Goal: Task Accomplishment & Management: Use online tool/utility

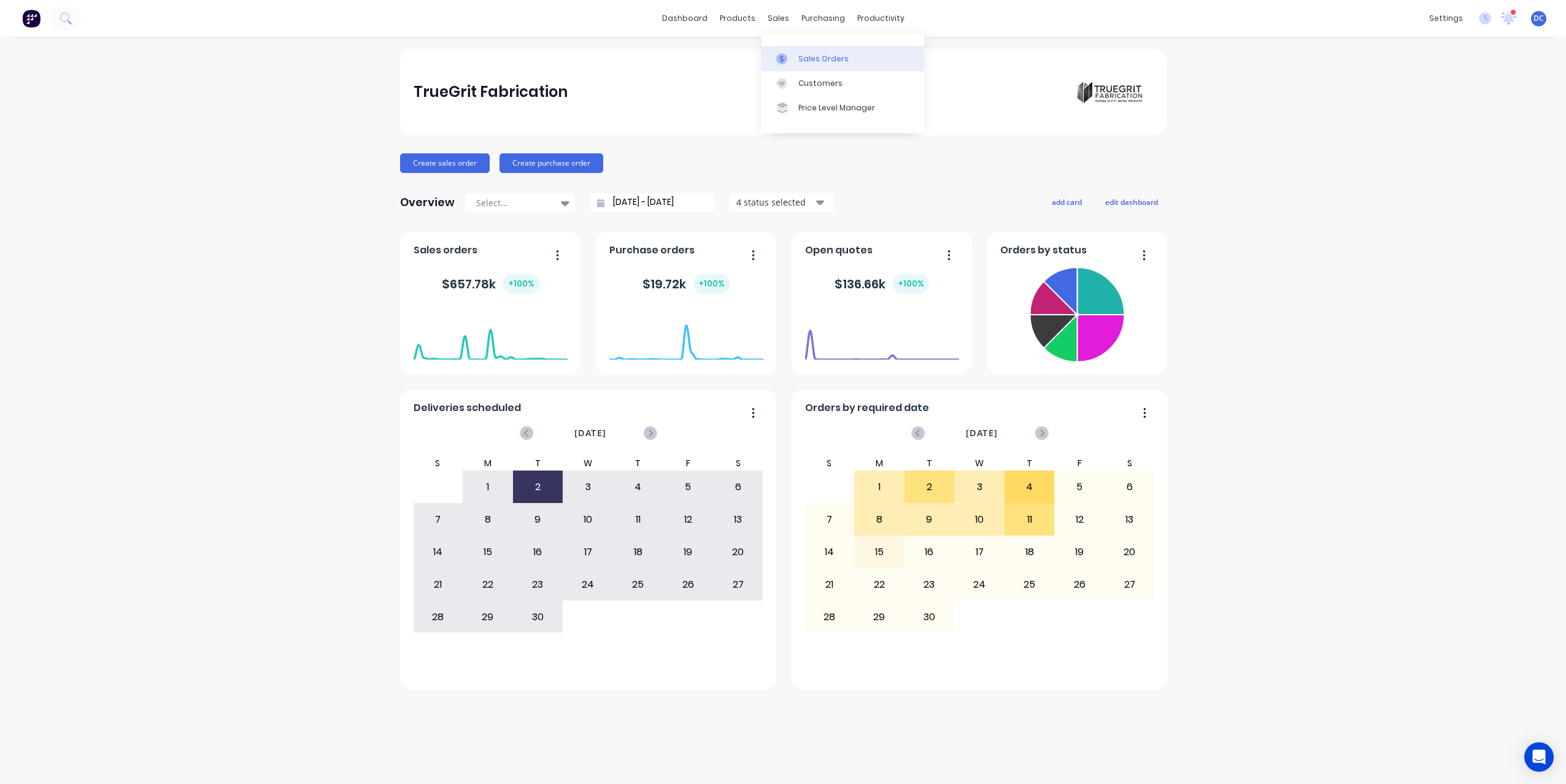
click at [791, 67] on link "Sales Orders" at bounding box center [842, 58] width 163 height 24
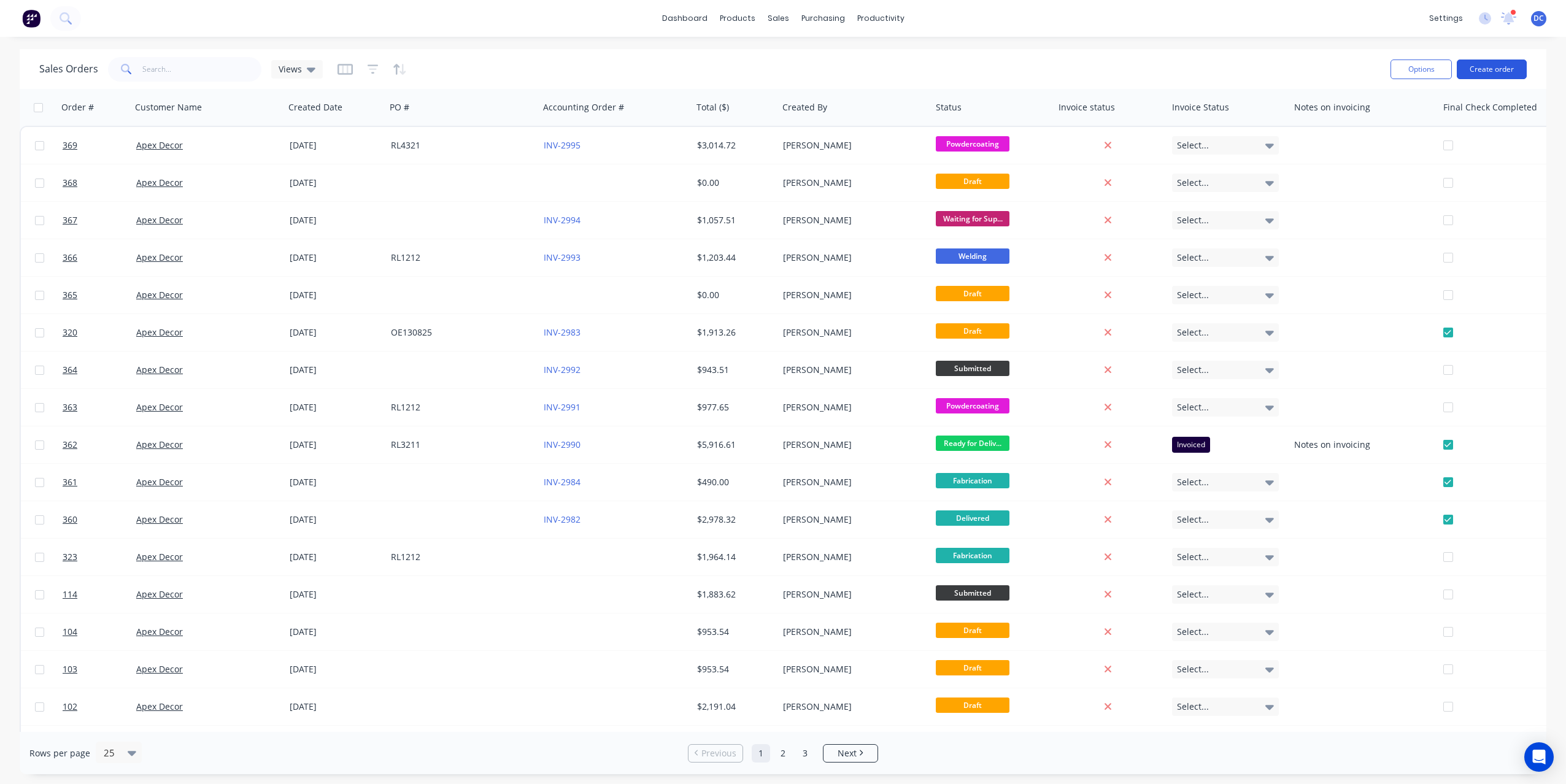
click at [1490, 75] on button "Create order" at bounding box center [1491, 69] width 70 height 20
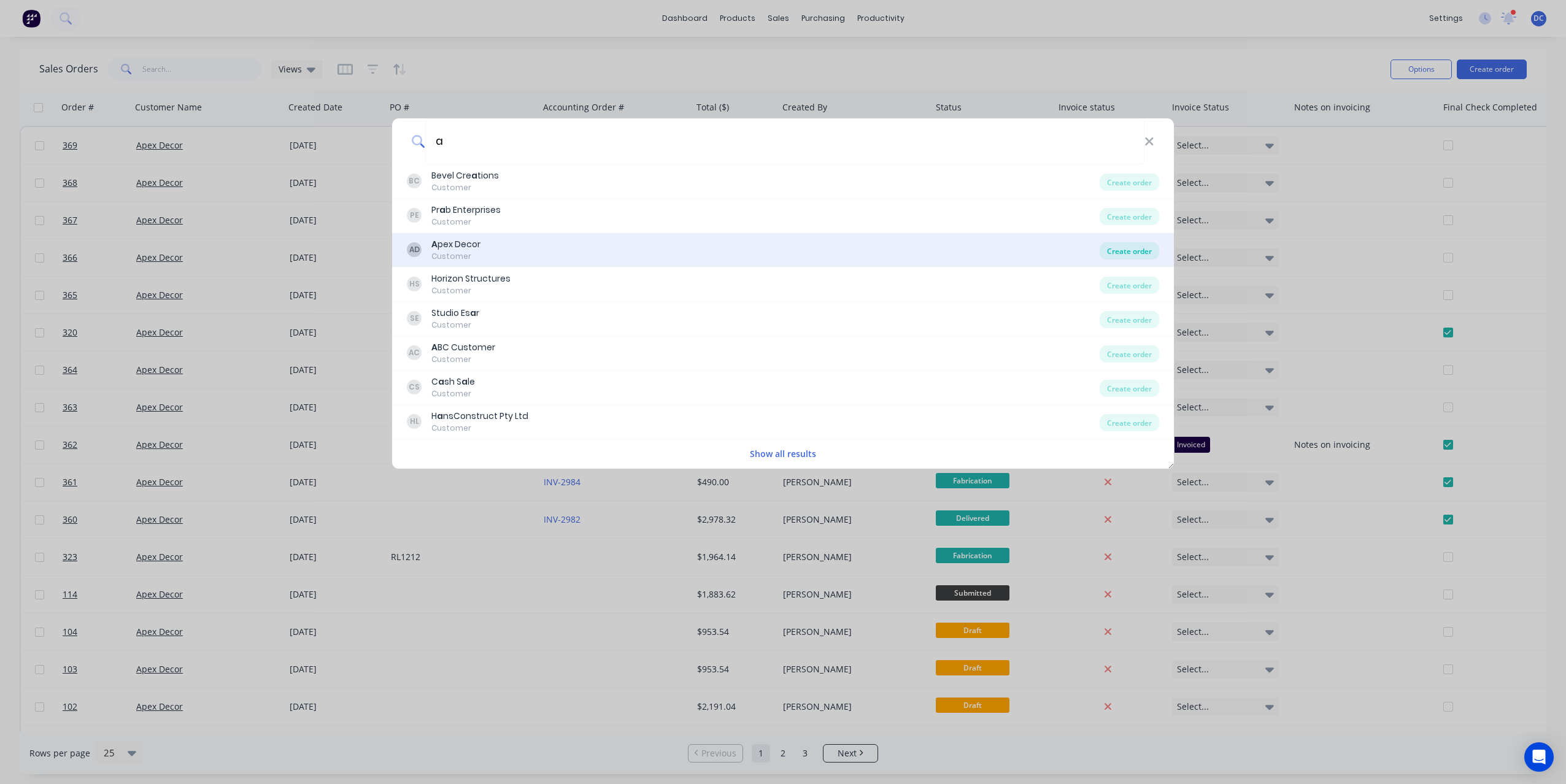
type input "a"
click at [1115, 250] on div "Create order" at bounding box center [1129, 250] width 59 height 17
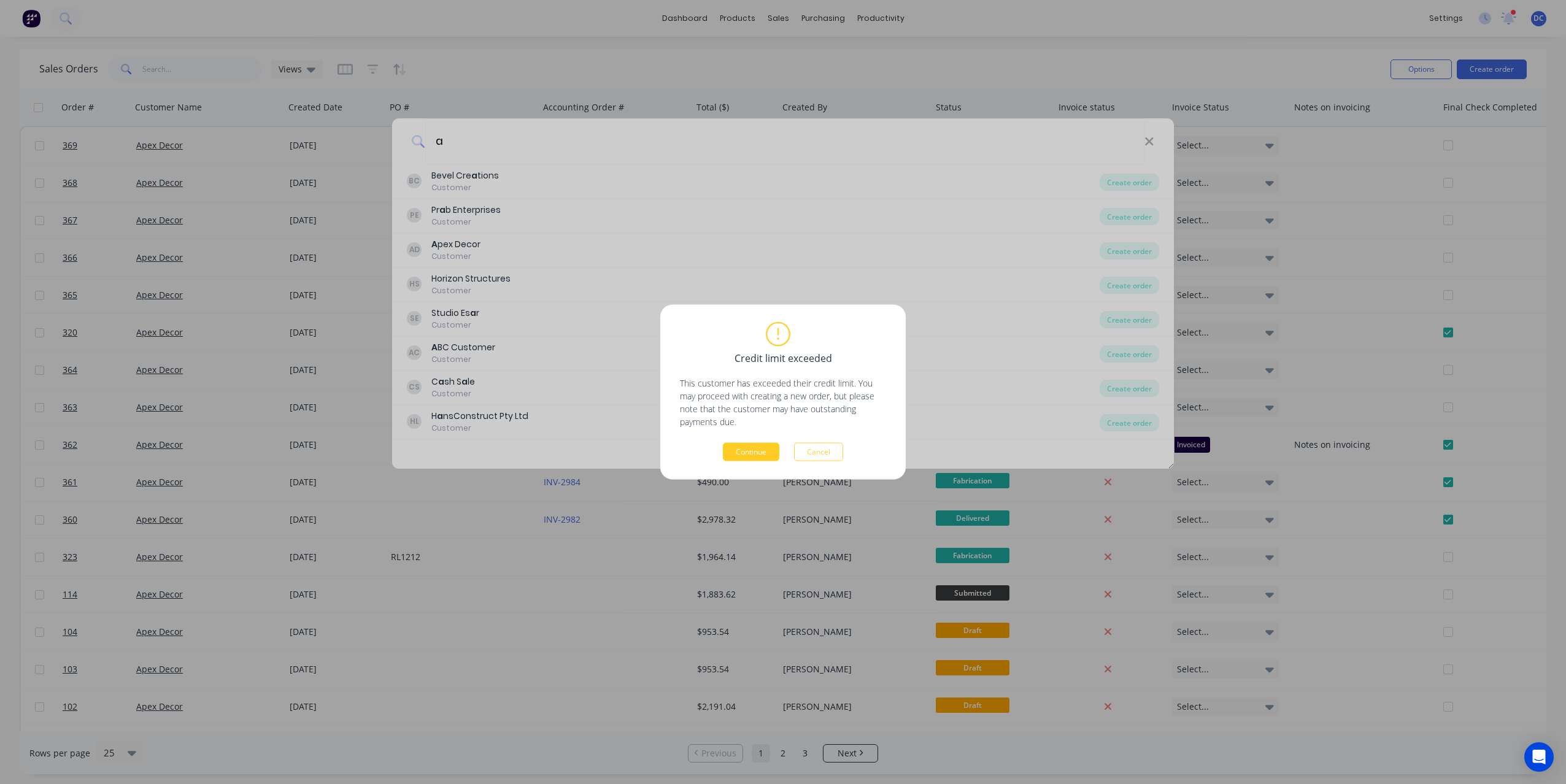
click at [739, 450] on button "Continue" at bounding box center [751, 452] width 57 height 18
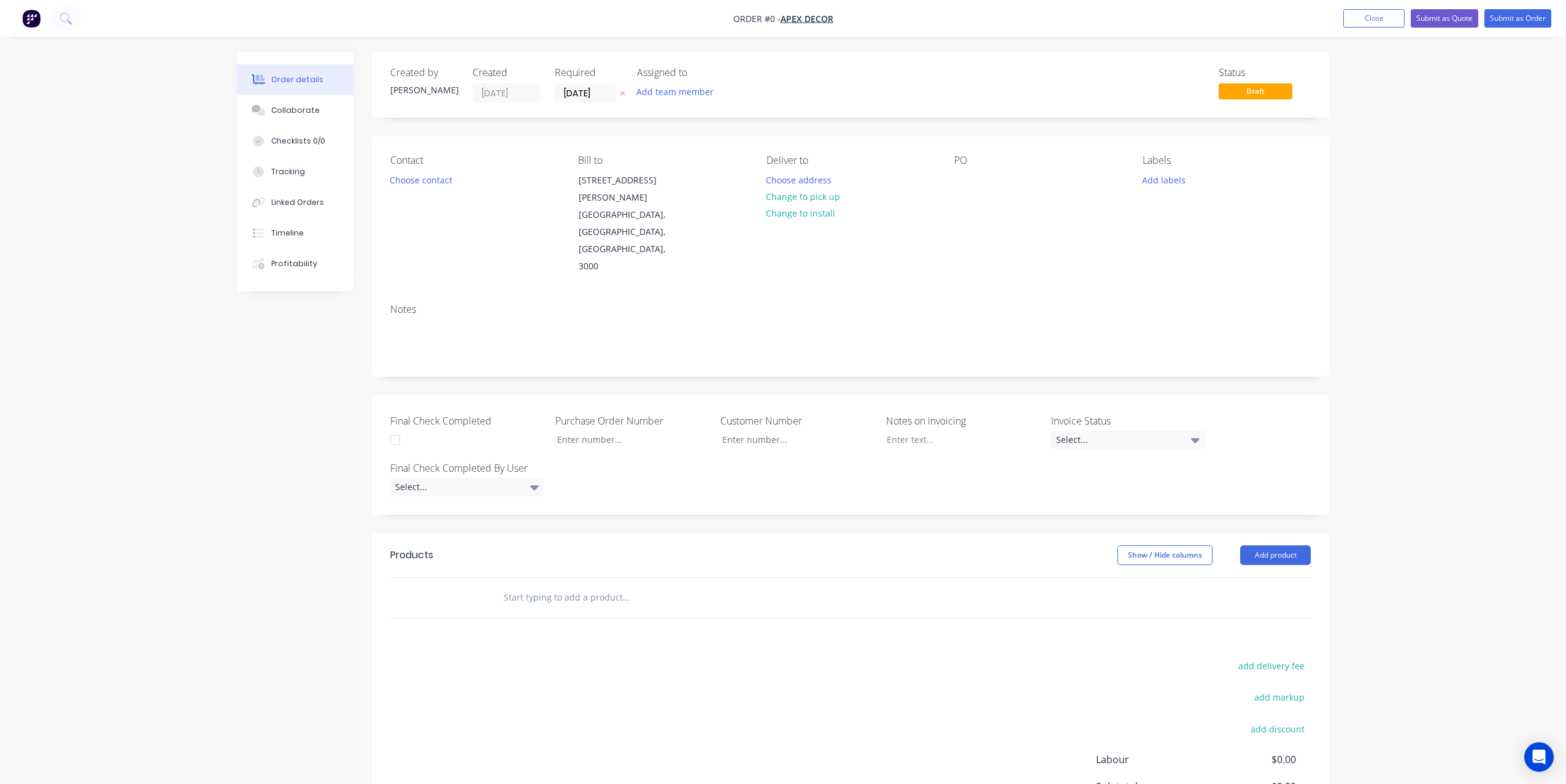
click at [25, 19] on img "button" at bounding box center [31, 18] width 18 height 18
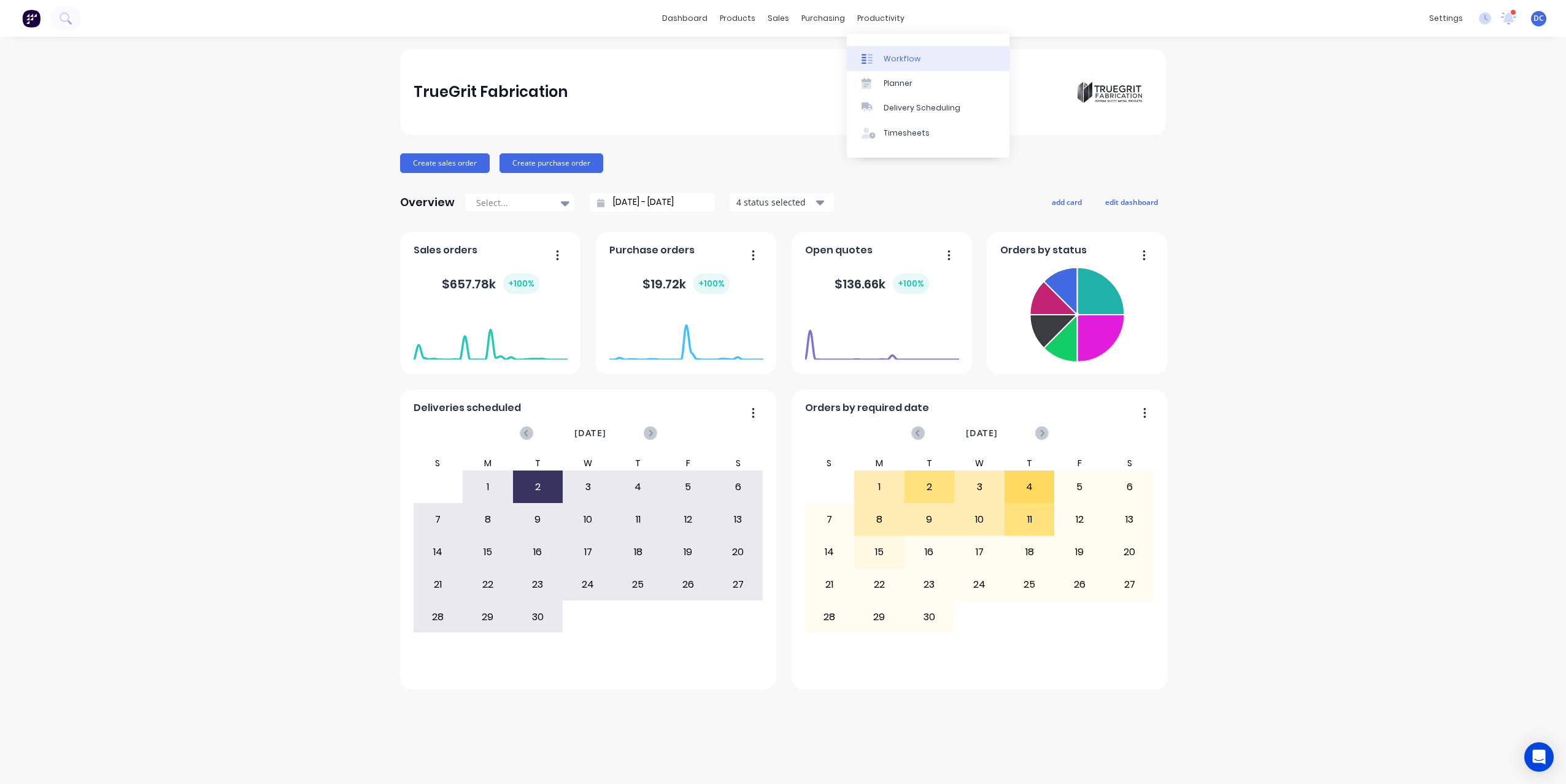
click at [888, 54] on div "Workflow" at bounding box center [902, 59] width 37 height 11
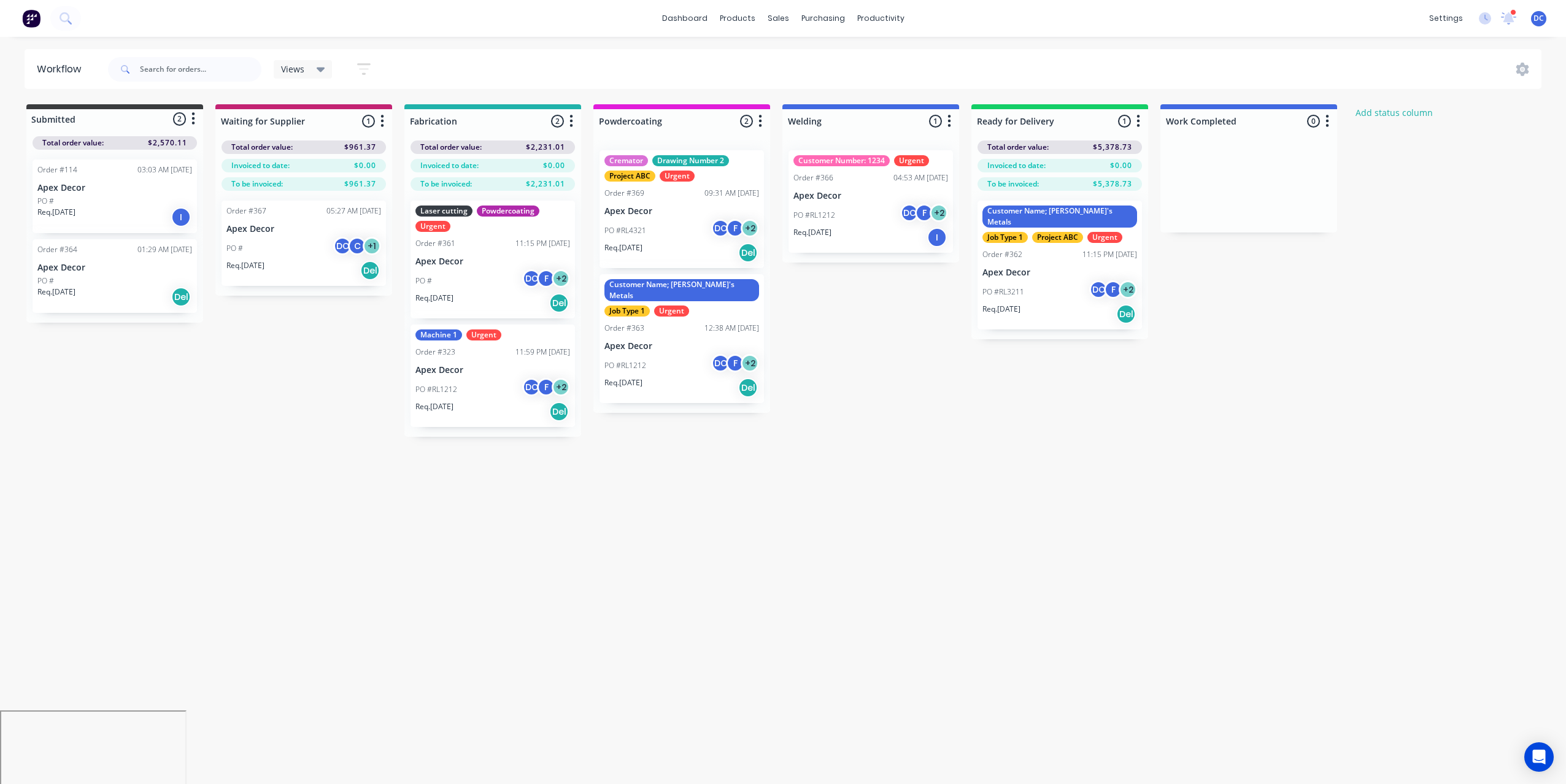
click at [31, 19] on img at bounding box center [31, 18] width 18 height 18
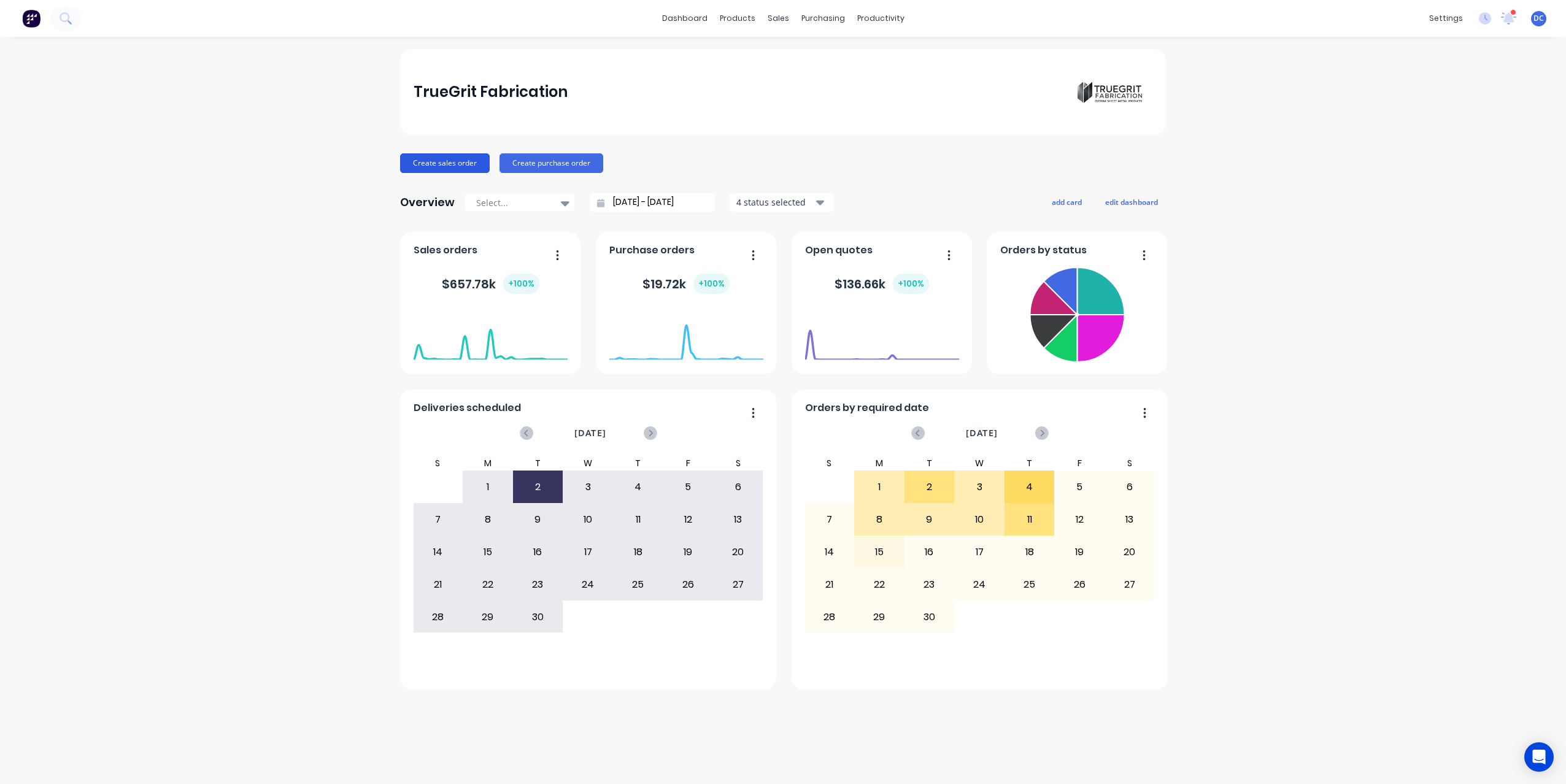
click at [414, 163] on button "Create sales order" at bounding box center [445, 163] width 89 height 20
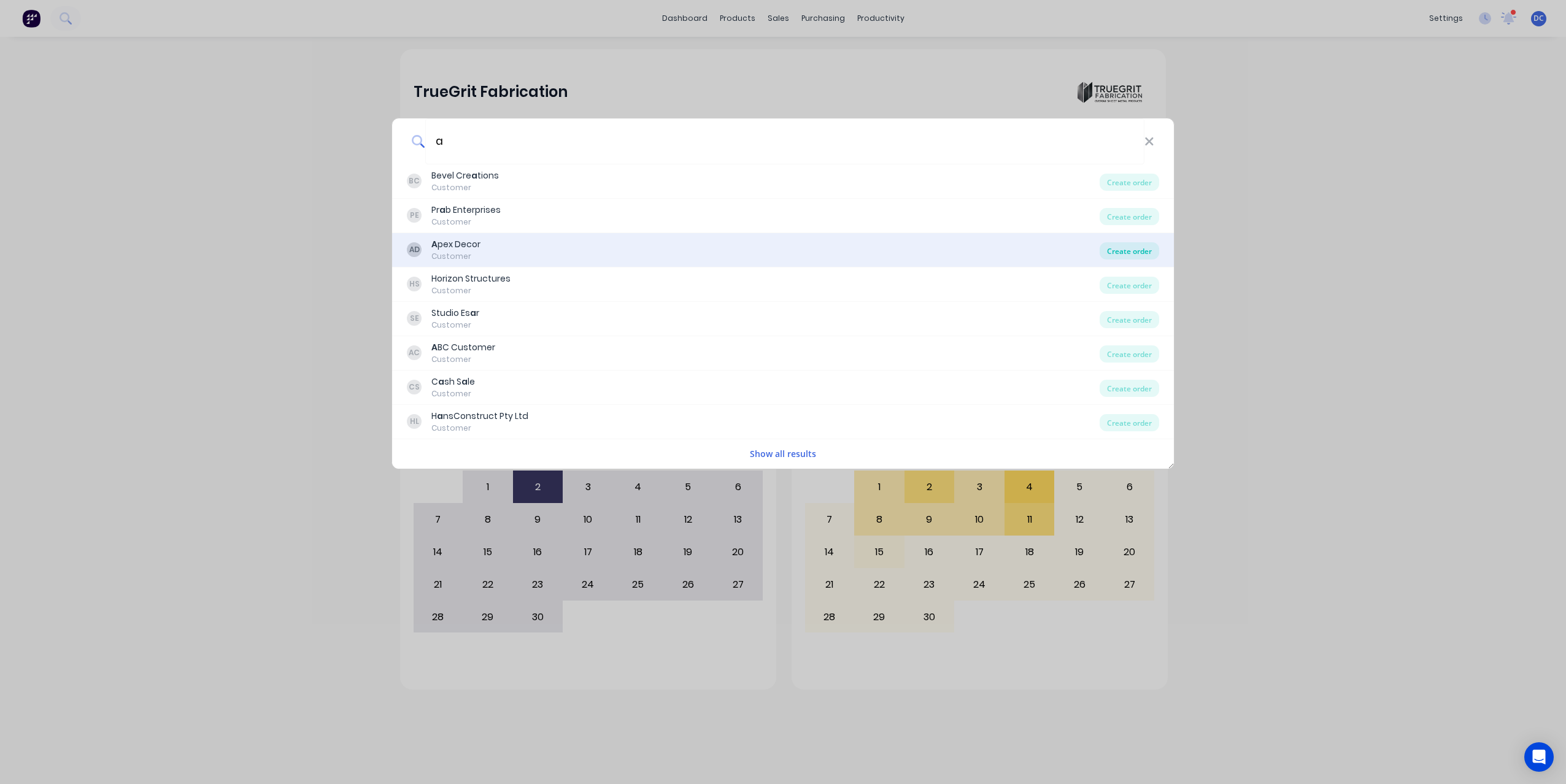
type input "a"
click at [1126, 246] on div "Create order" at bounding box center [1129, 250] width 59 height 17
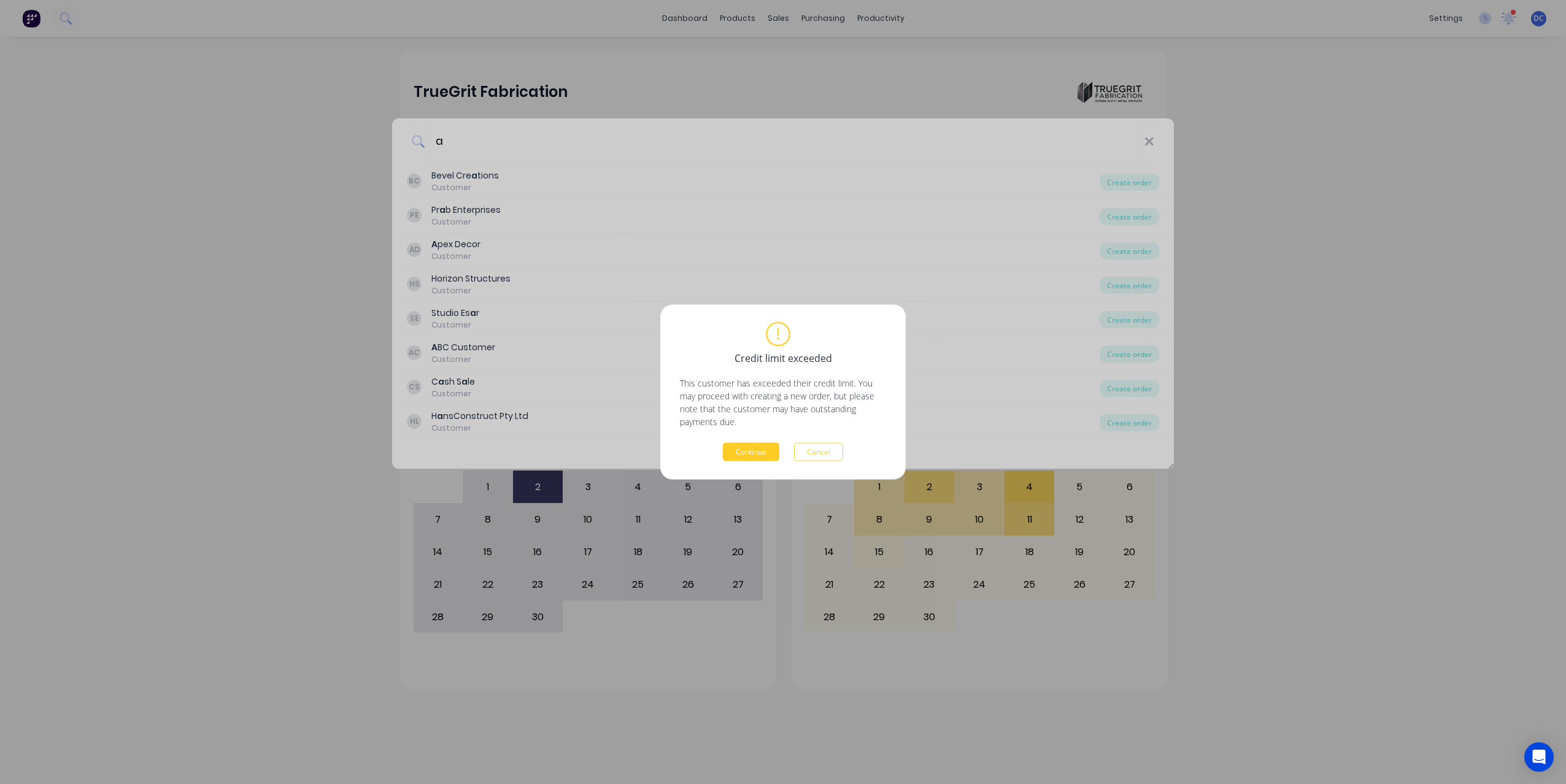
click at [762, 453] on button "Continue" at bounding box center [751, 452] width 57 height 18
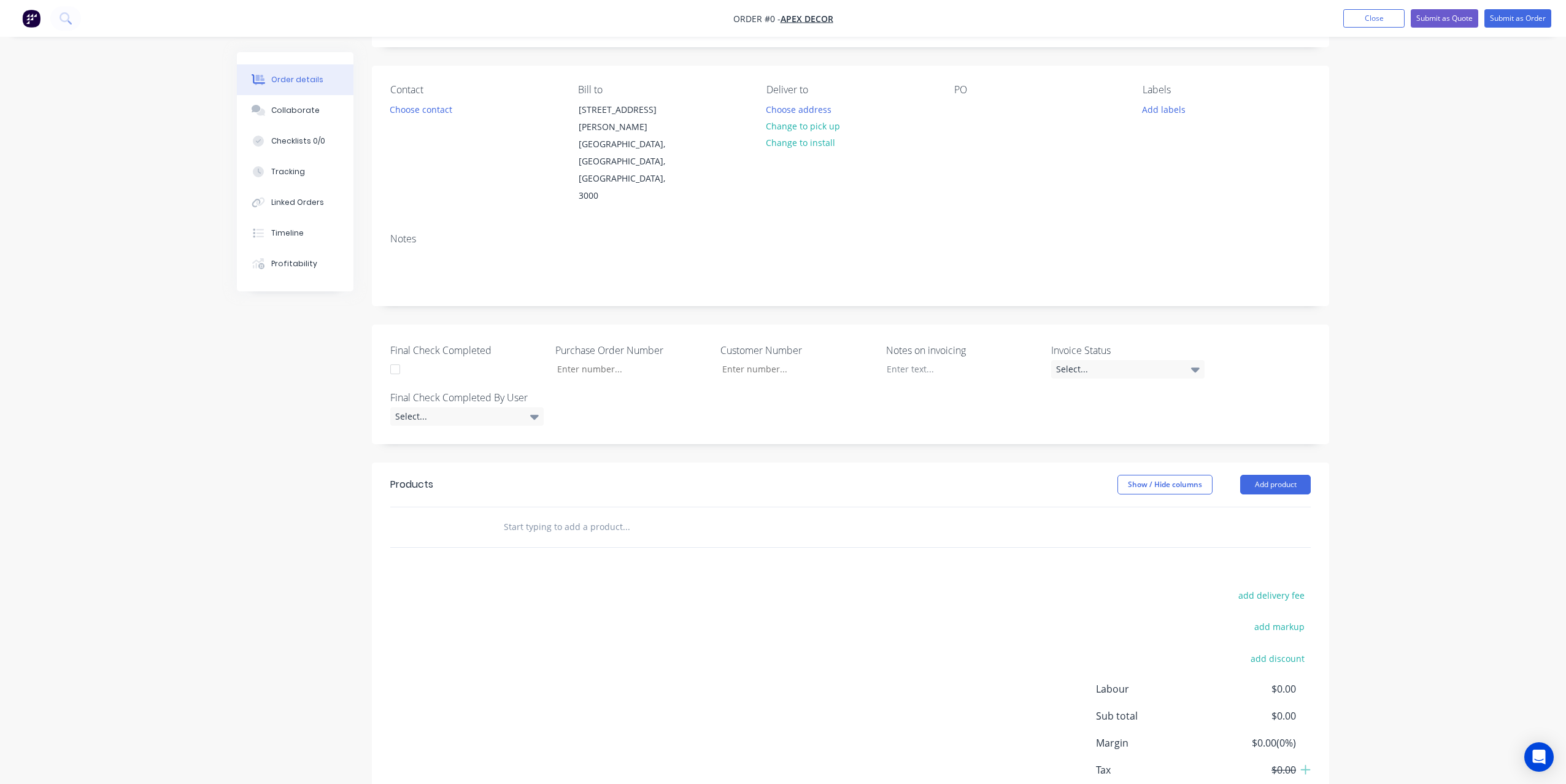
scroll to position [96, 0]
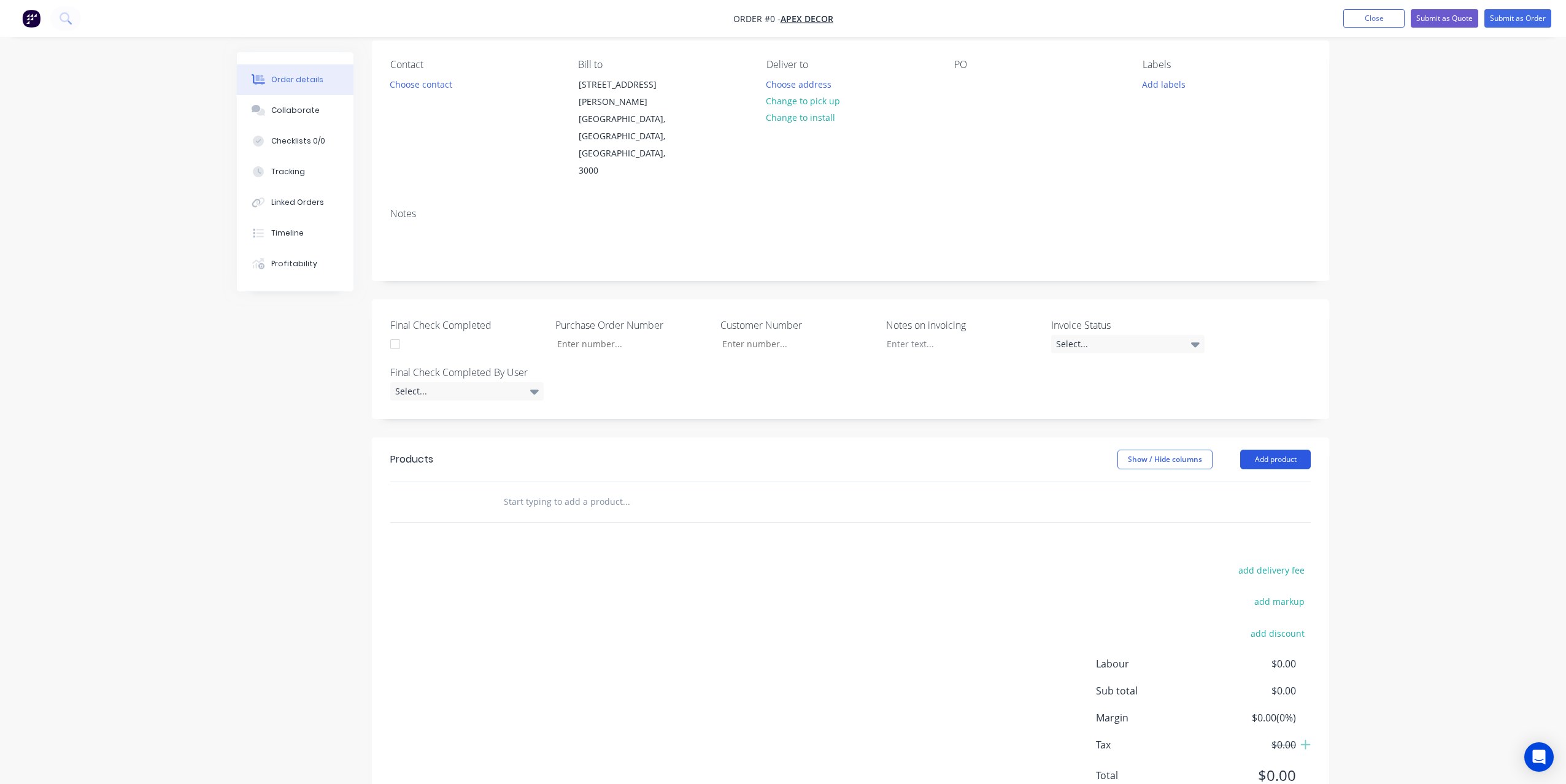
click at [1273, 449] on button "Add product" at bounding box center [1275, 459] width 70 height 20
click at [1233, 678] on div "Import products" at bounding box center [1252, 686] width 94 height 17
click at [1239, 531] on div "Basic products" at bounding box center [1252, 539] width 94 height 17
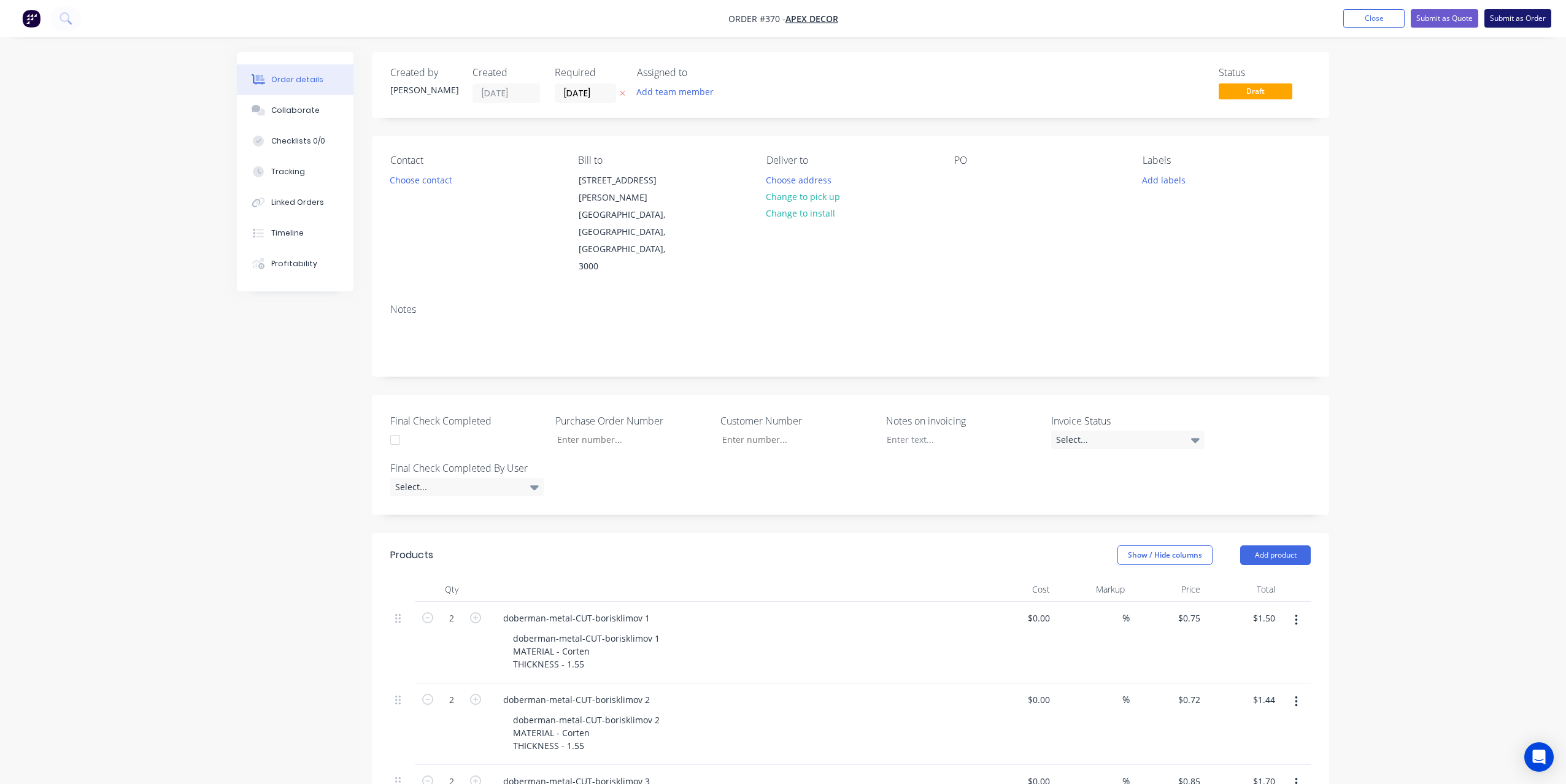
click at [1514, 11] on button "Submit as Order" at bounding box center [1518, 18] width 67 height 18
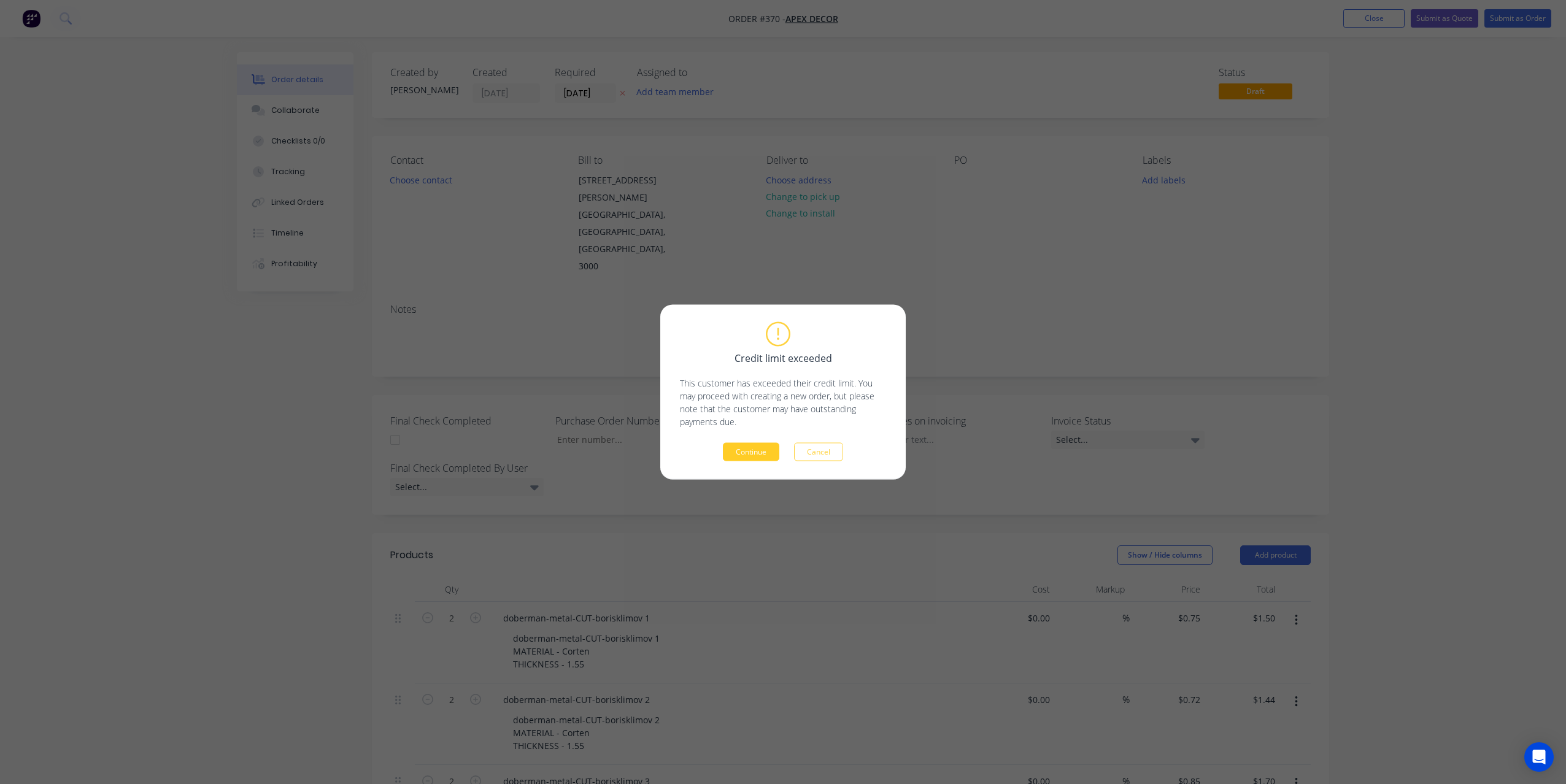
click at [739, 451] on button "Continue" at bounding box center [751, 452] width 57 height 18
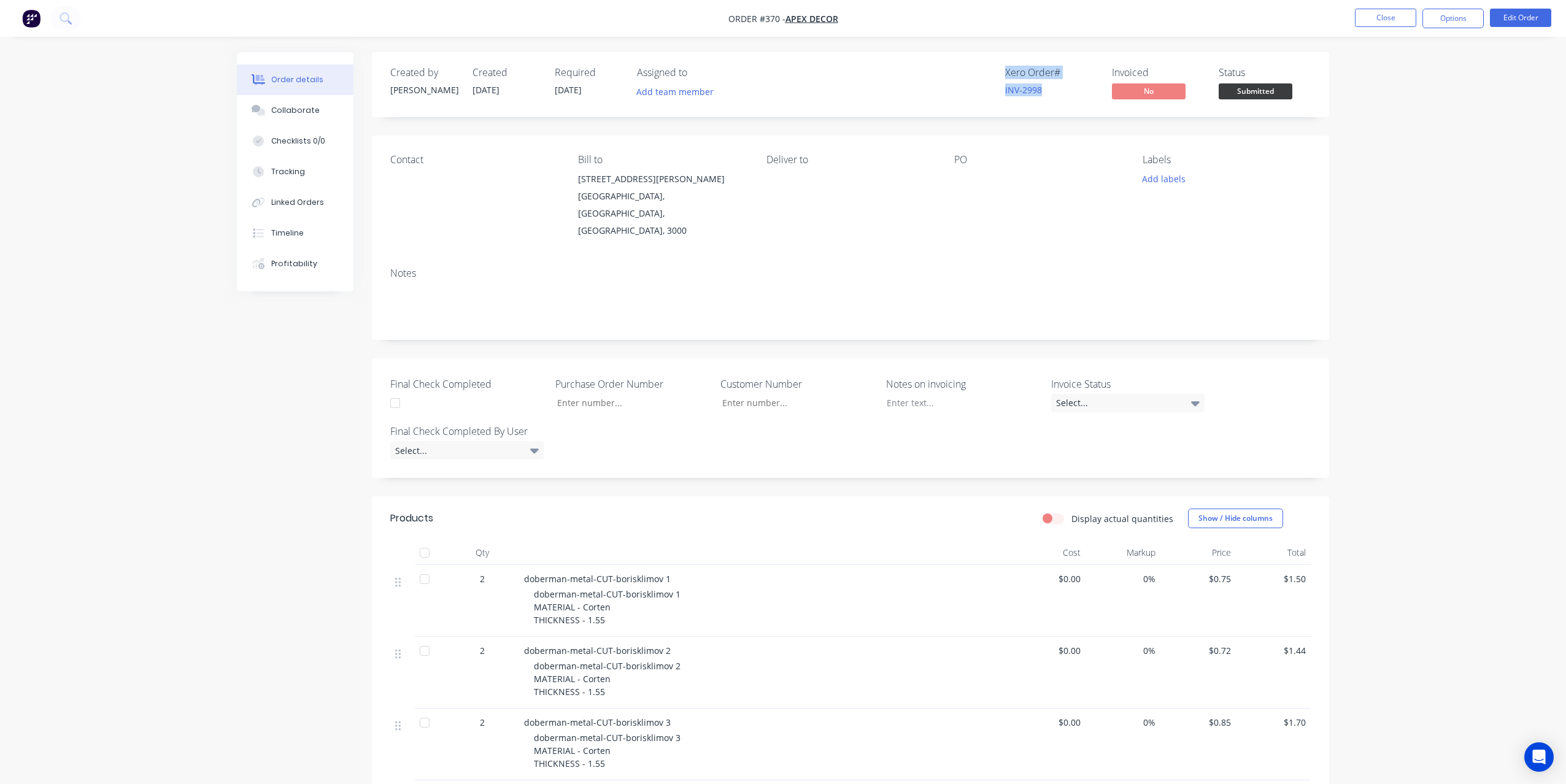
drag, startPoint x: 1051, startPoint y: 89, endPoint x: 1001, endPoint y: 67, distance: 54.6
click at [1001, 67] on div "Xero Order # INV-2998 Invoiced No Status Submitted" at bounding box center [1035, 84] width 551 height 36
click at [1378, 20] on button "Close" at bounding box center [1385, 17] width 61 height 18
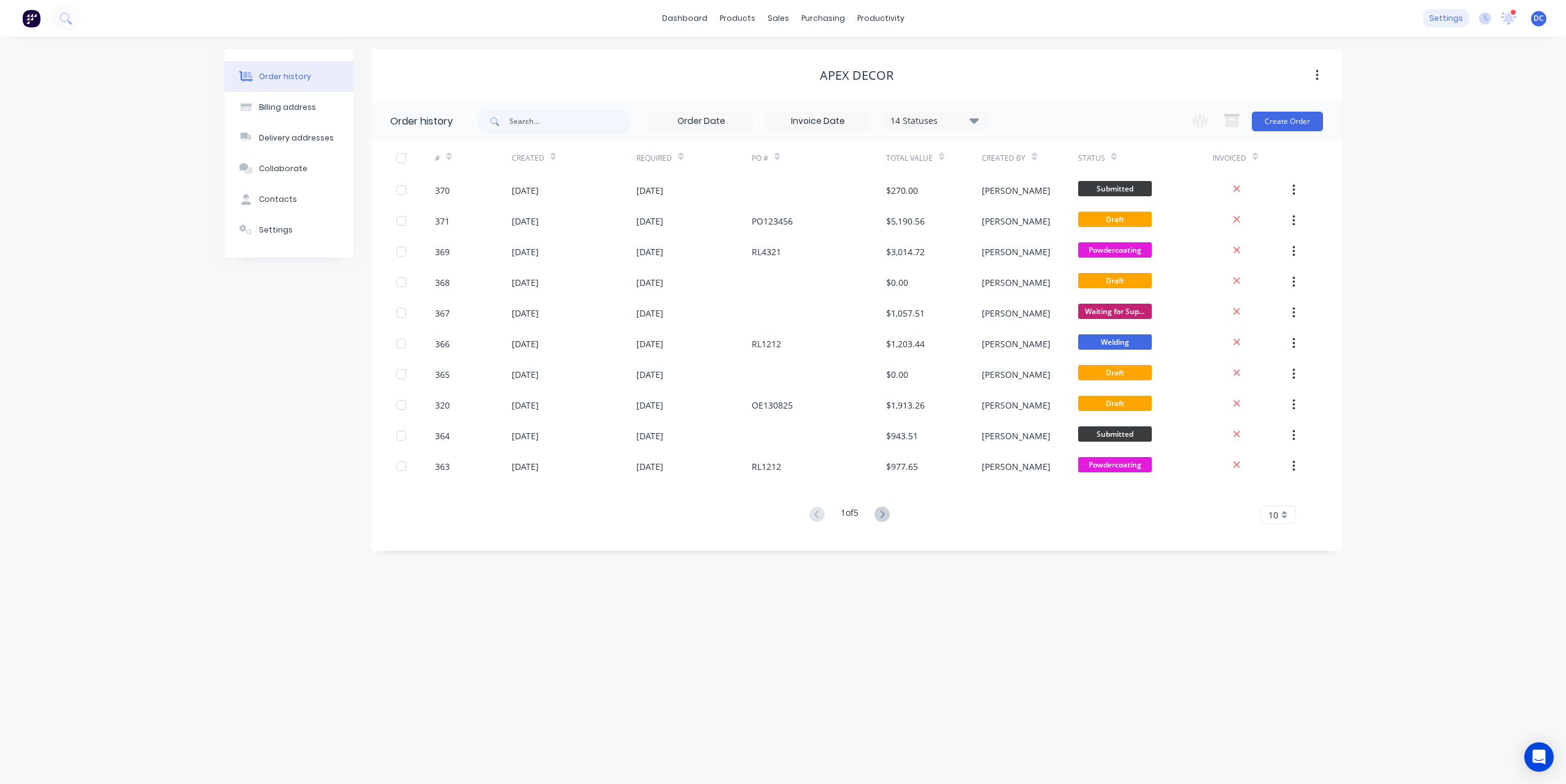
click at [1448, 21] on div "settings" at bounding box center [1446, 18] width 46 height 18
click at [1359, 110] on div "Integrations" at bounding box center [1368, 108] width 50 height 11
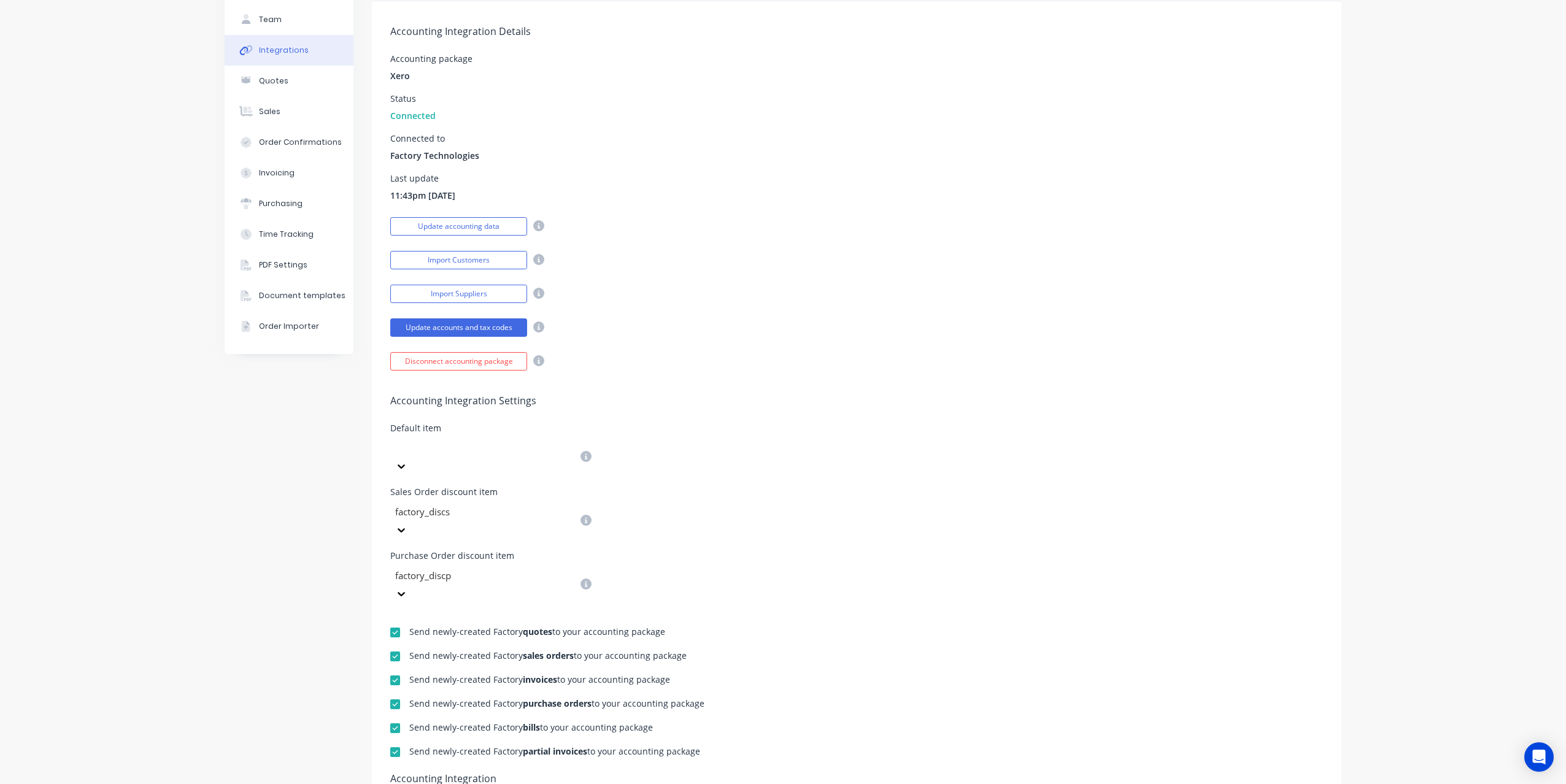
scroll to position [89, 0]
drag, startPoint x: 422, startPoint y: 77, endPoint x: 389, endPoint y: 79, distance: 33.1
click at [389, 79] on div "Accounting Integration Details Accounting package Xero Status Connected Connect…" at bounding box center [856, 185] width 969 height 369
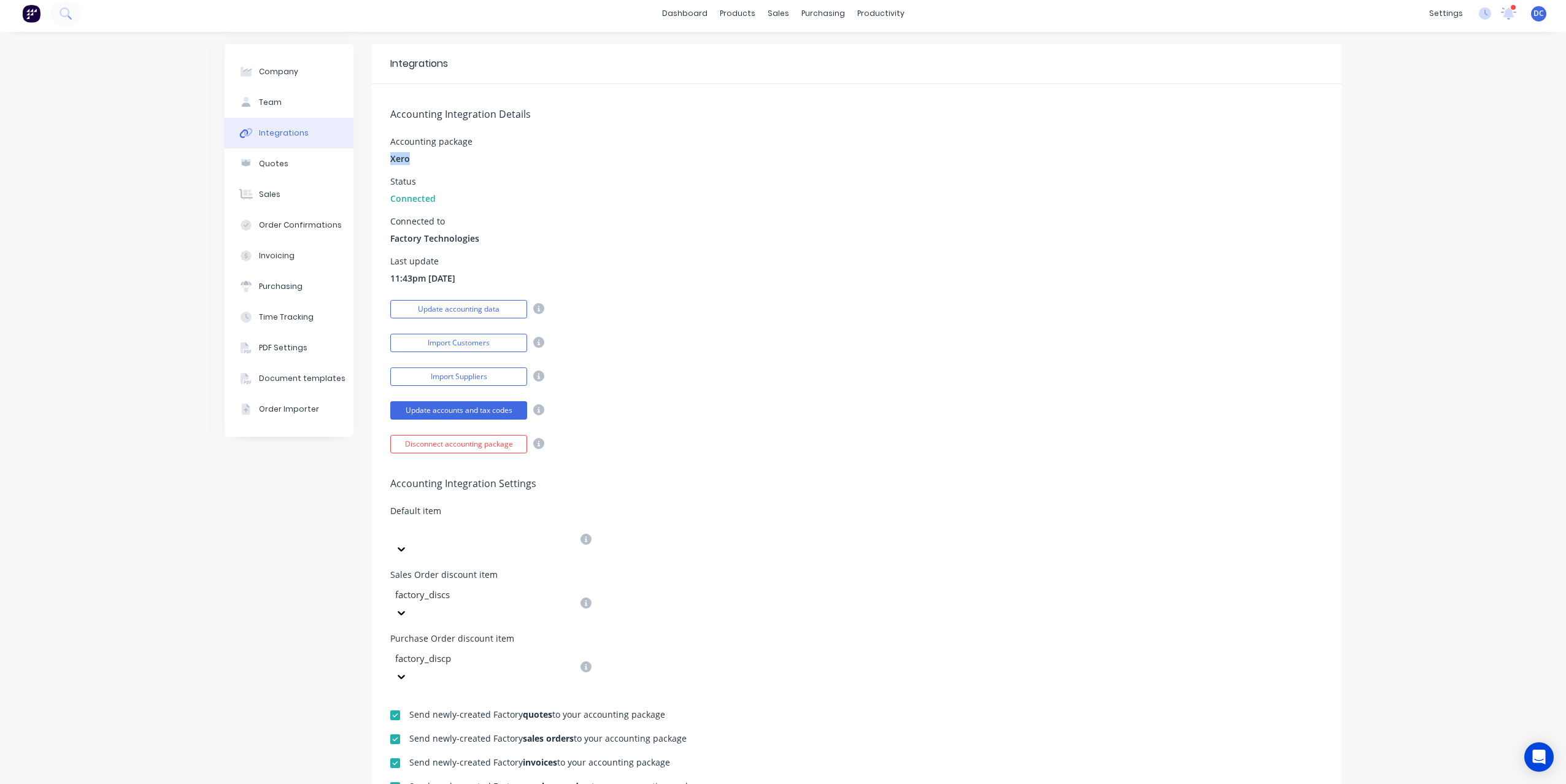
scroll to position [0, 0]
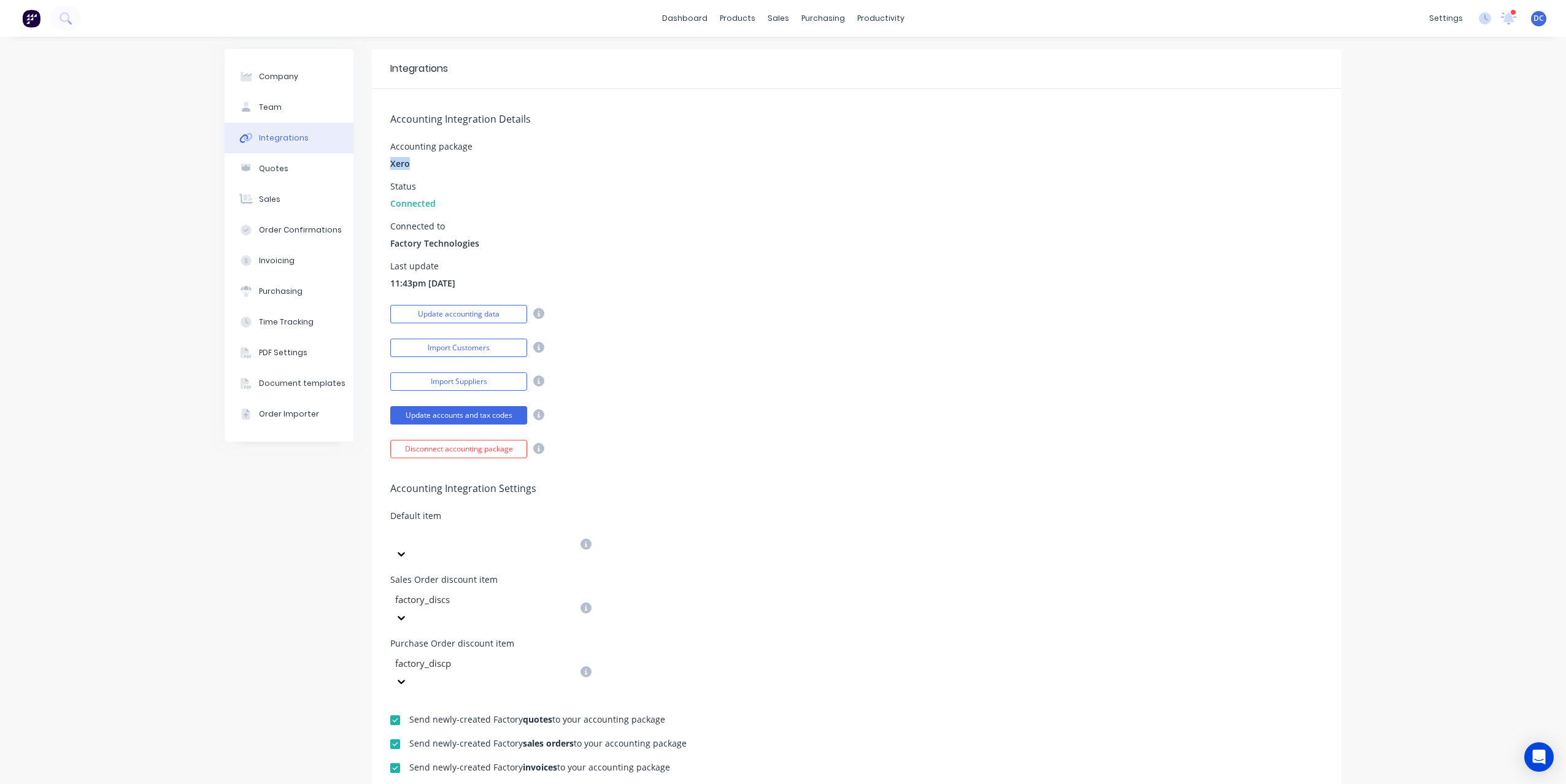
click at [40, 14] on img at bounding box center [31, 18] width 18 height 18
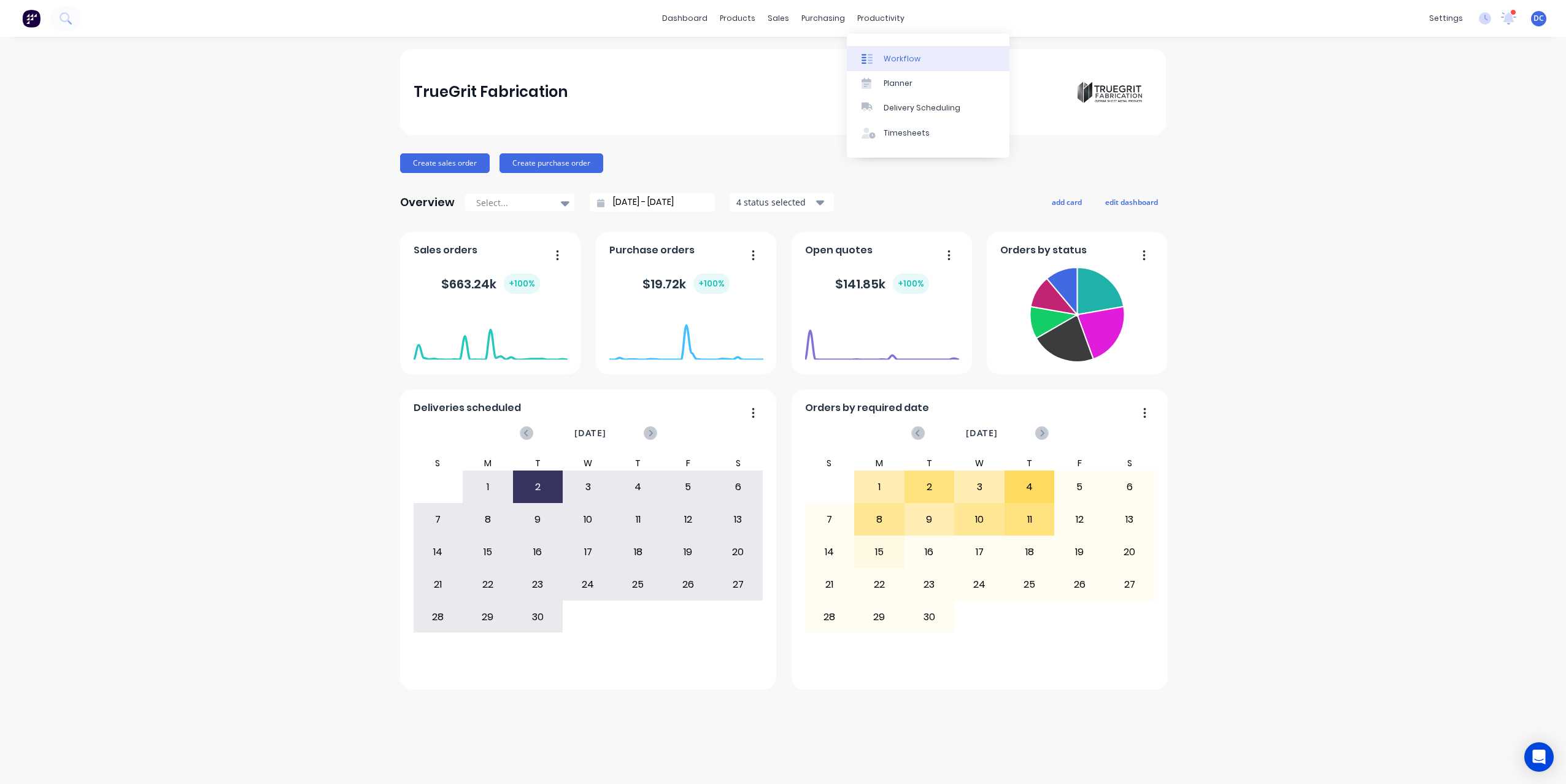
click at [897, 57] on div "Workflow" at bounding box center [902, 59] width 37 height 11
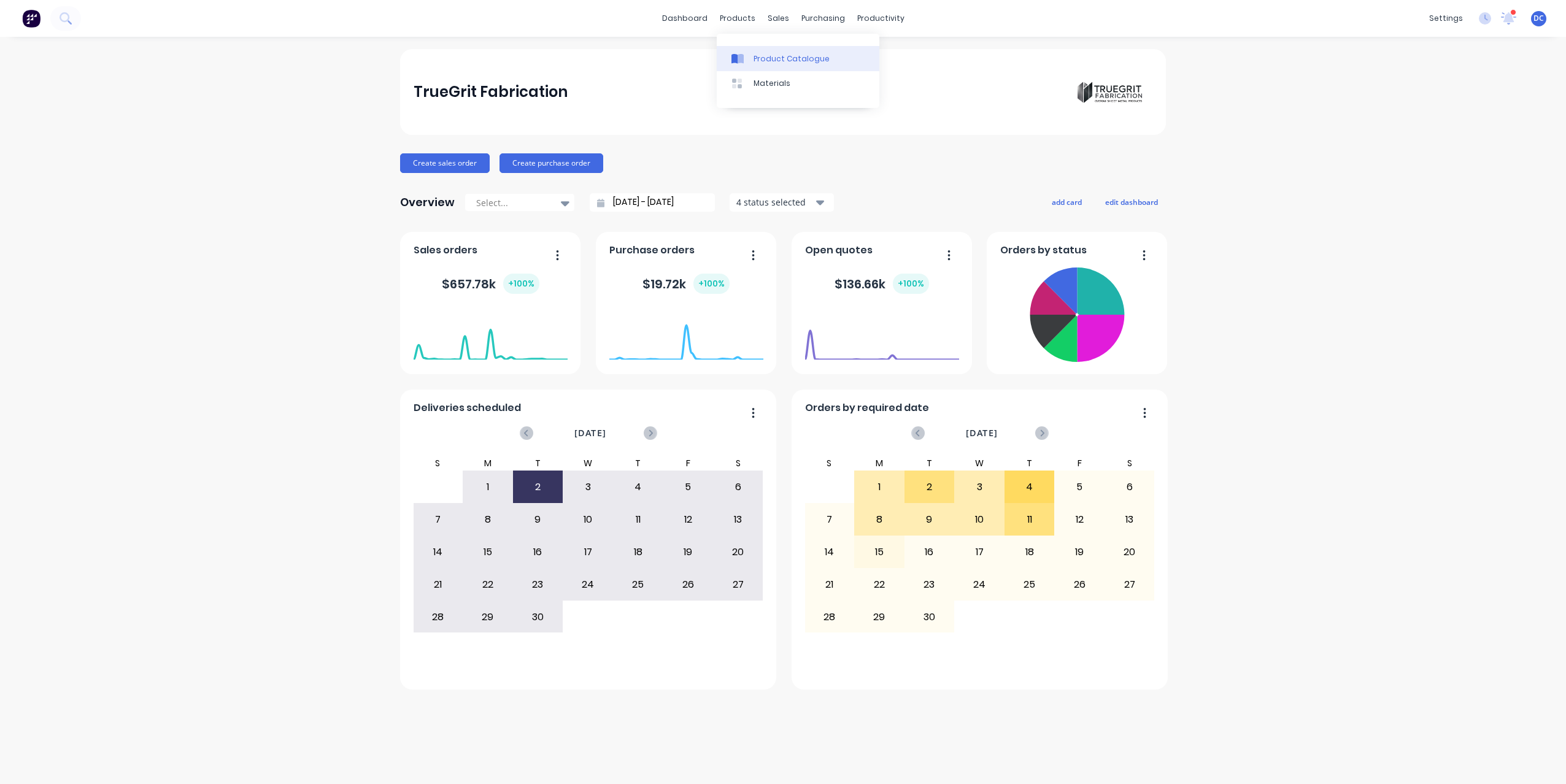
click at [763, 55] on div "Product Catalogue" at bounding box center [791, 59] width 76 height 11
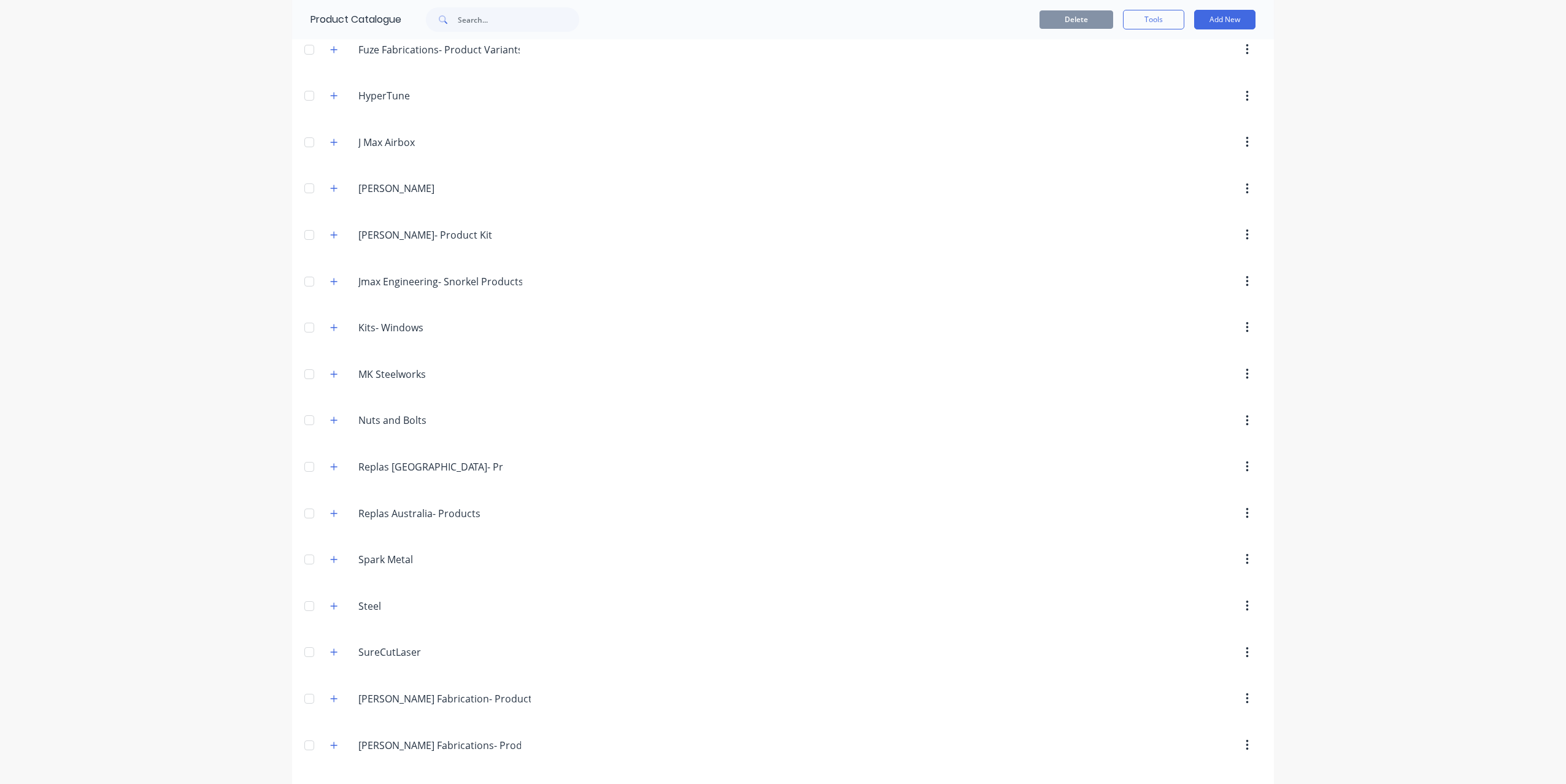
scroll to position [799, 0]
click at [335, 407] on div "Nuts.and.Bolts Nuts and Bolts" at bounding box center [417, 419] width 193 height 22
click at [335, 419] on icon "button" at bounding box center [334, 418] width 8 height 8
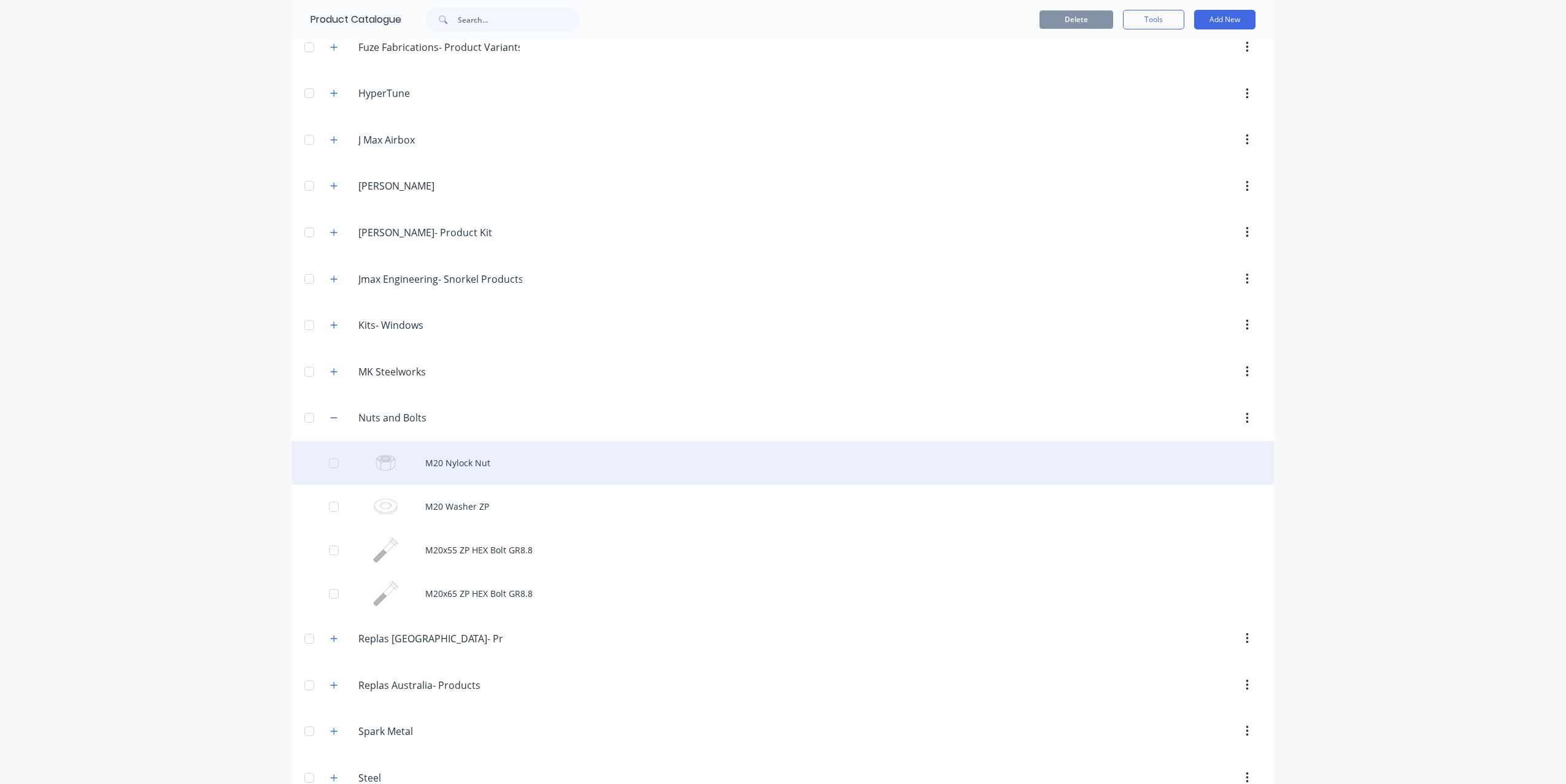
click at [440, 456] on div "M20 Nylock Nut" at bounding box center [783, 462] width 982 height 43
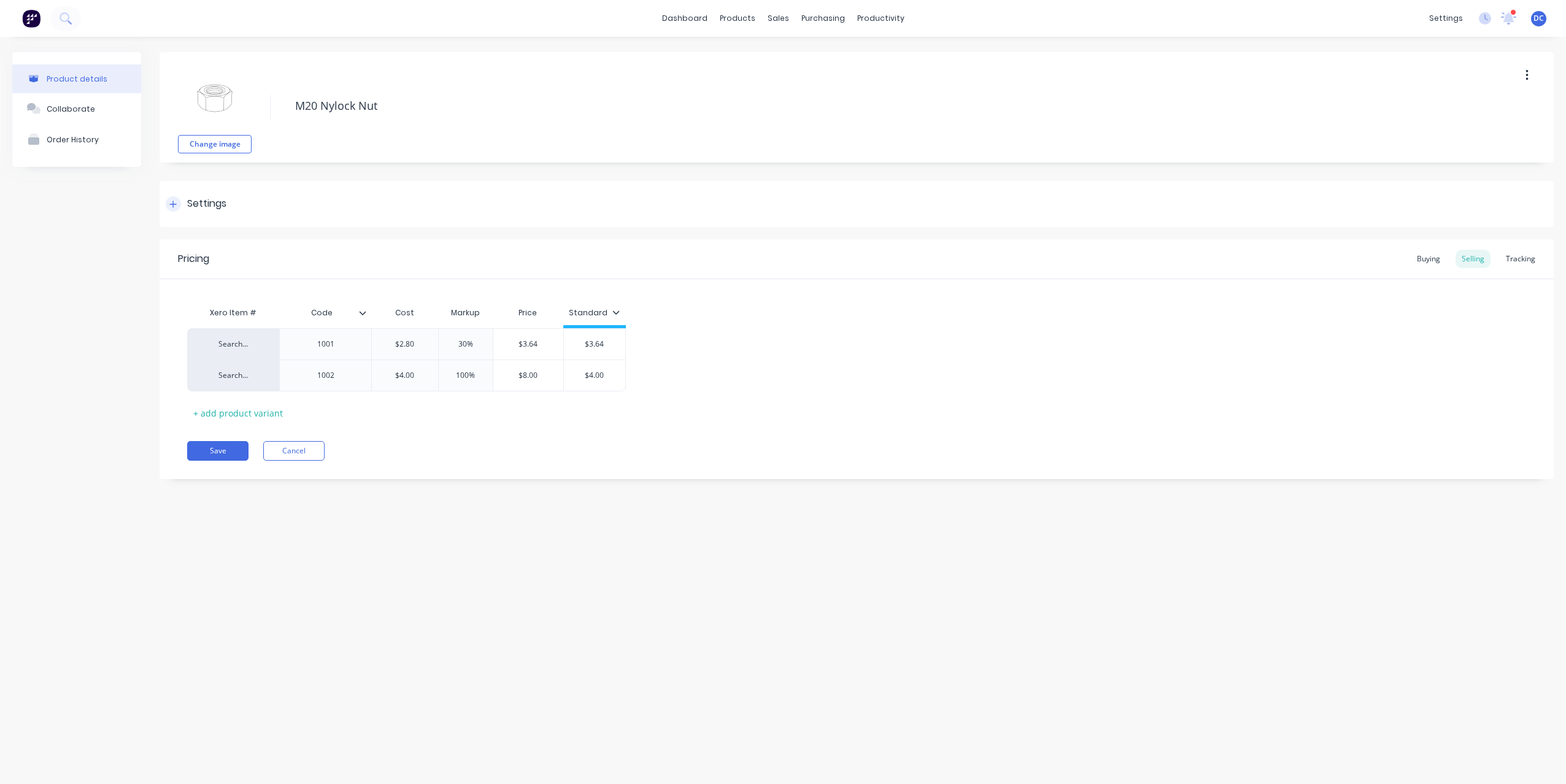
click at [176, 204] on icon at bounding box center [173, 204] width 8 height 8
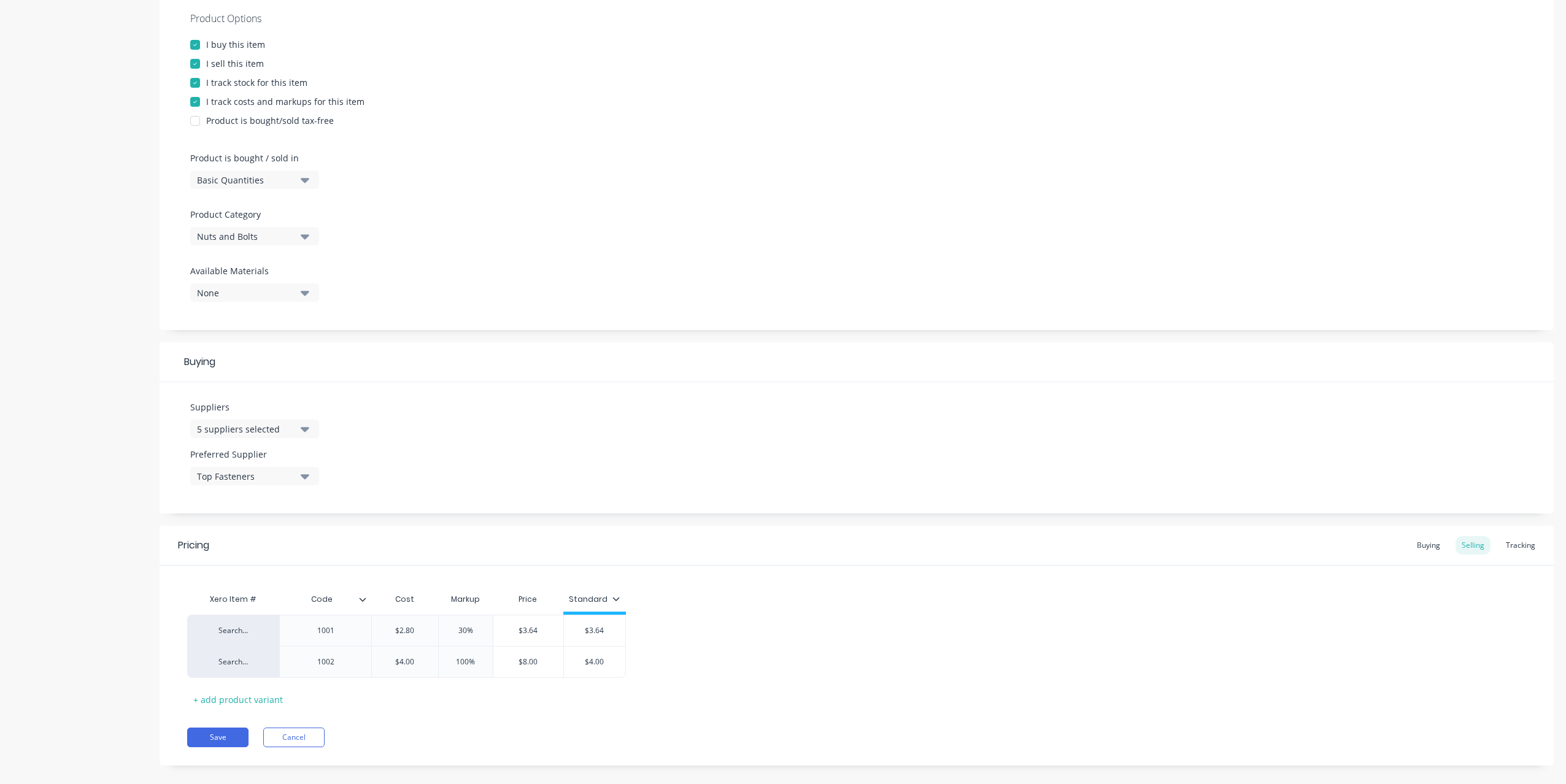
scroll to position [250, 0]
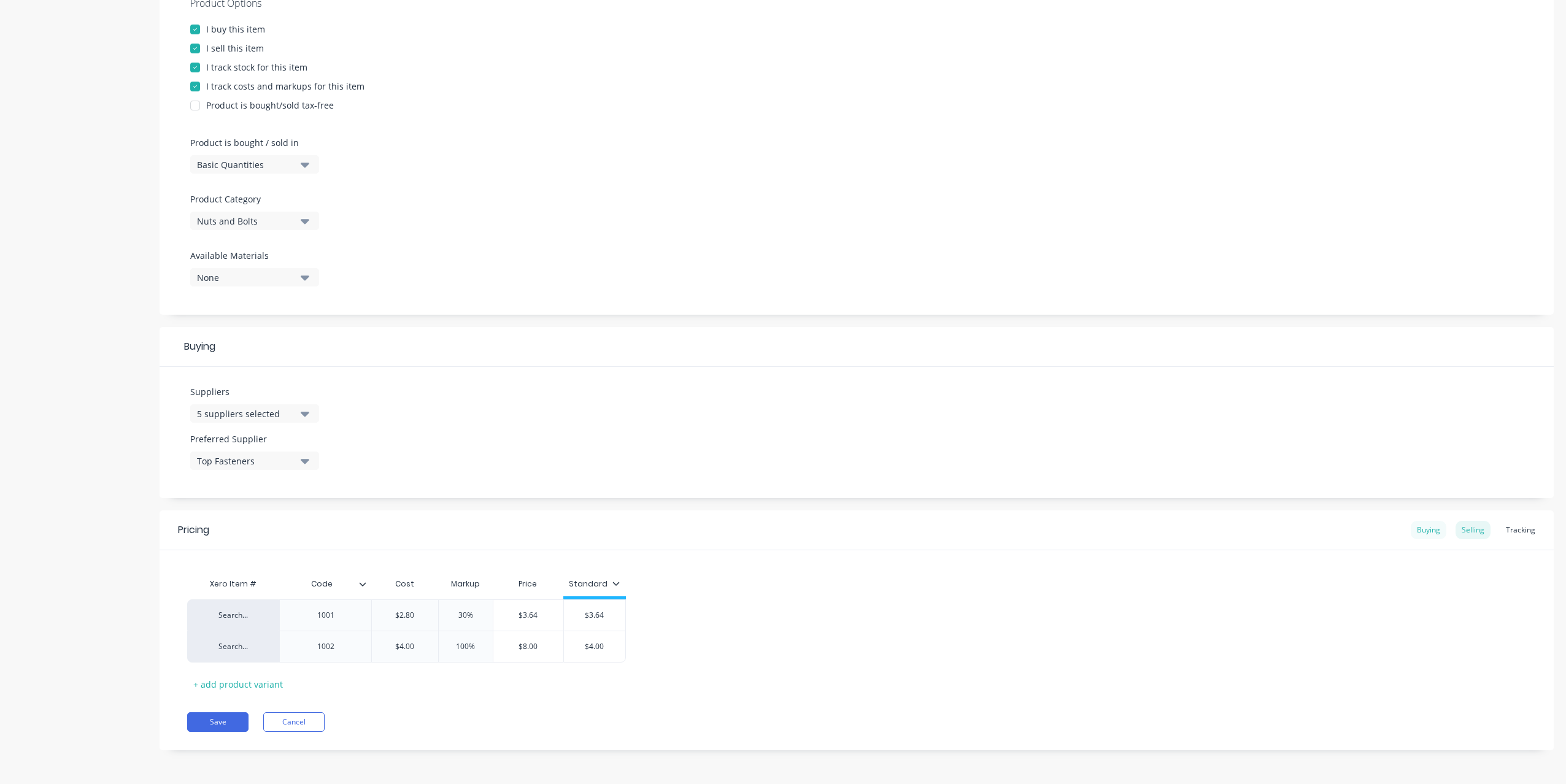
click at [1420, 532] on div "Buying" at bounding box center [1428, 529] width 36 height 18
click at [1480, 530] on div "Selling" at bounding box center [1472, 533] width 35 height 18
click at [618, 585] on div "Standard" at bounding box center [595, 589] width 63 height 11
click at [613, 584] on icon at bounding box center [616, 586] width 8 height 8
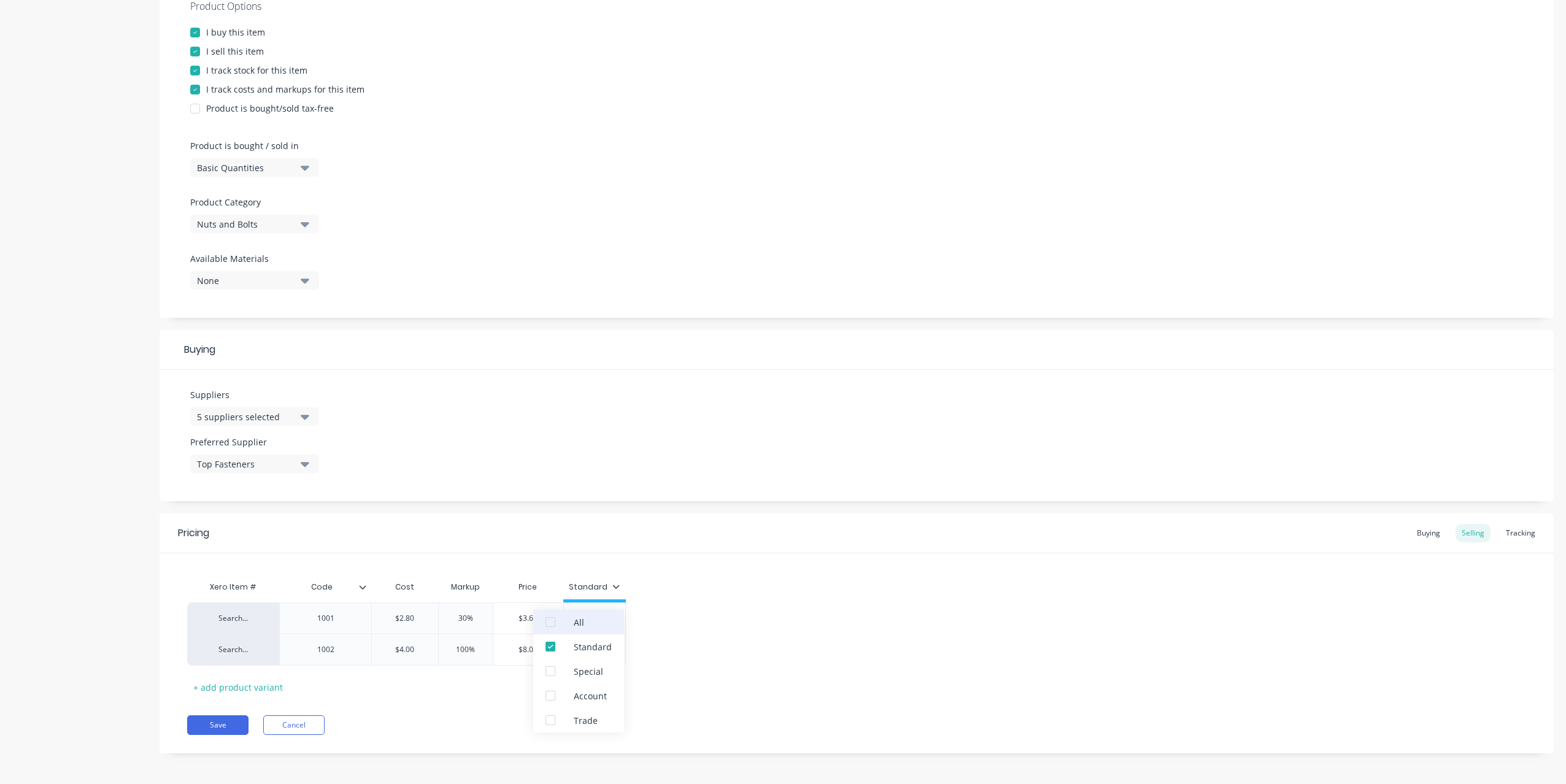
click at [595, 617] on div "All" at bounding box center [579, 621] width 91 height 24
type textarea "x"
click at [678, 612] on div "Search... 1001 $2.80 30% $3.64 $3.64 Search... 1002 $4.00 100% $8.00 $4.00" at bounding box center [856, 633] width 1338 height 63
click at [1512, 532] on div "Tracking" at bounding box center [1521, 533] width 42 height 18
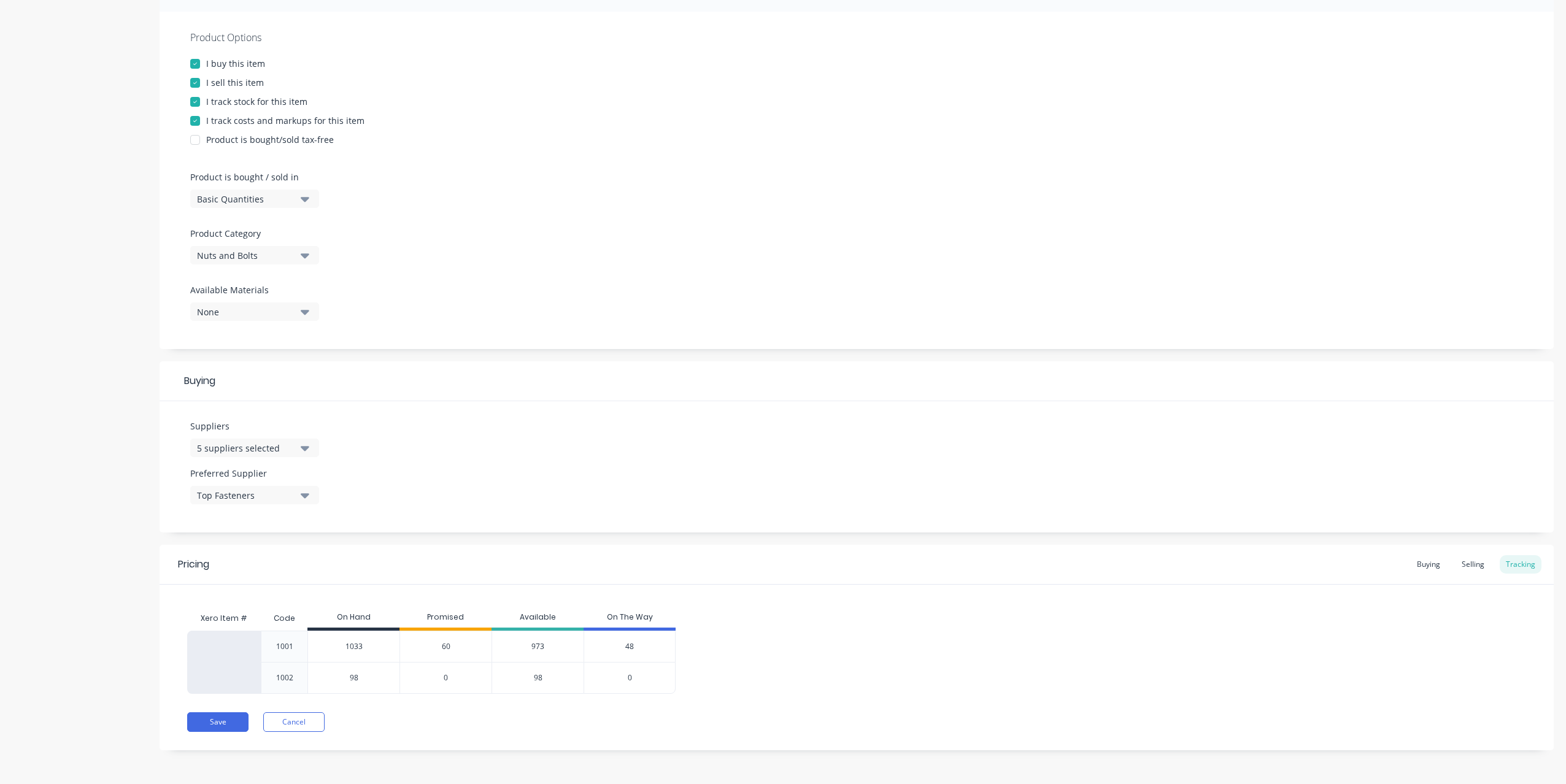
scroll to position [0, 0]
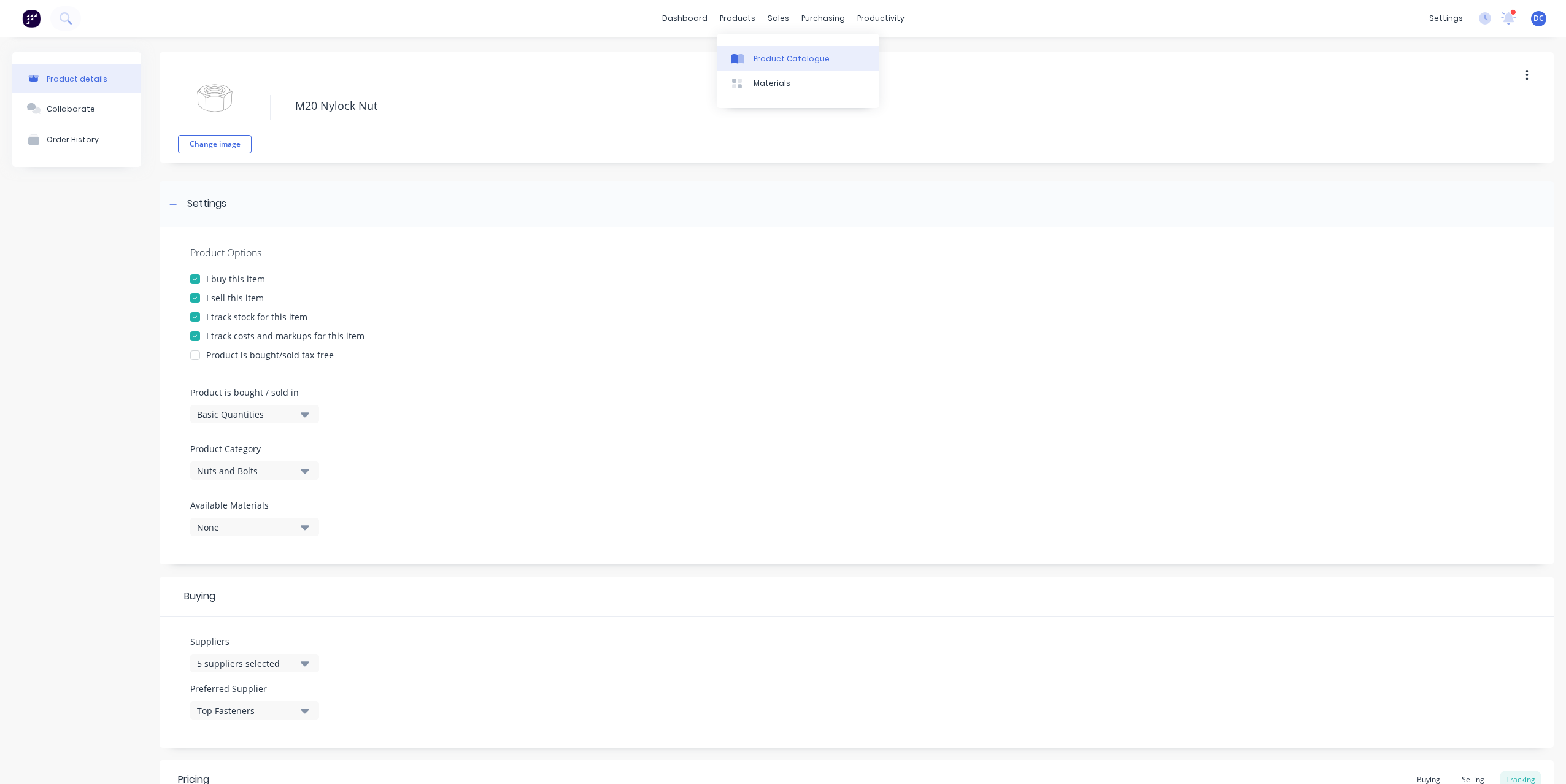
click at [772, 58] on div "Product Catalogue" at bounding box center [791, 59] width 76 height 11
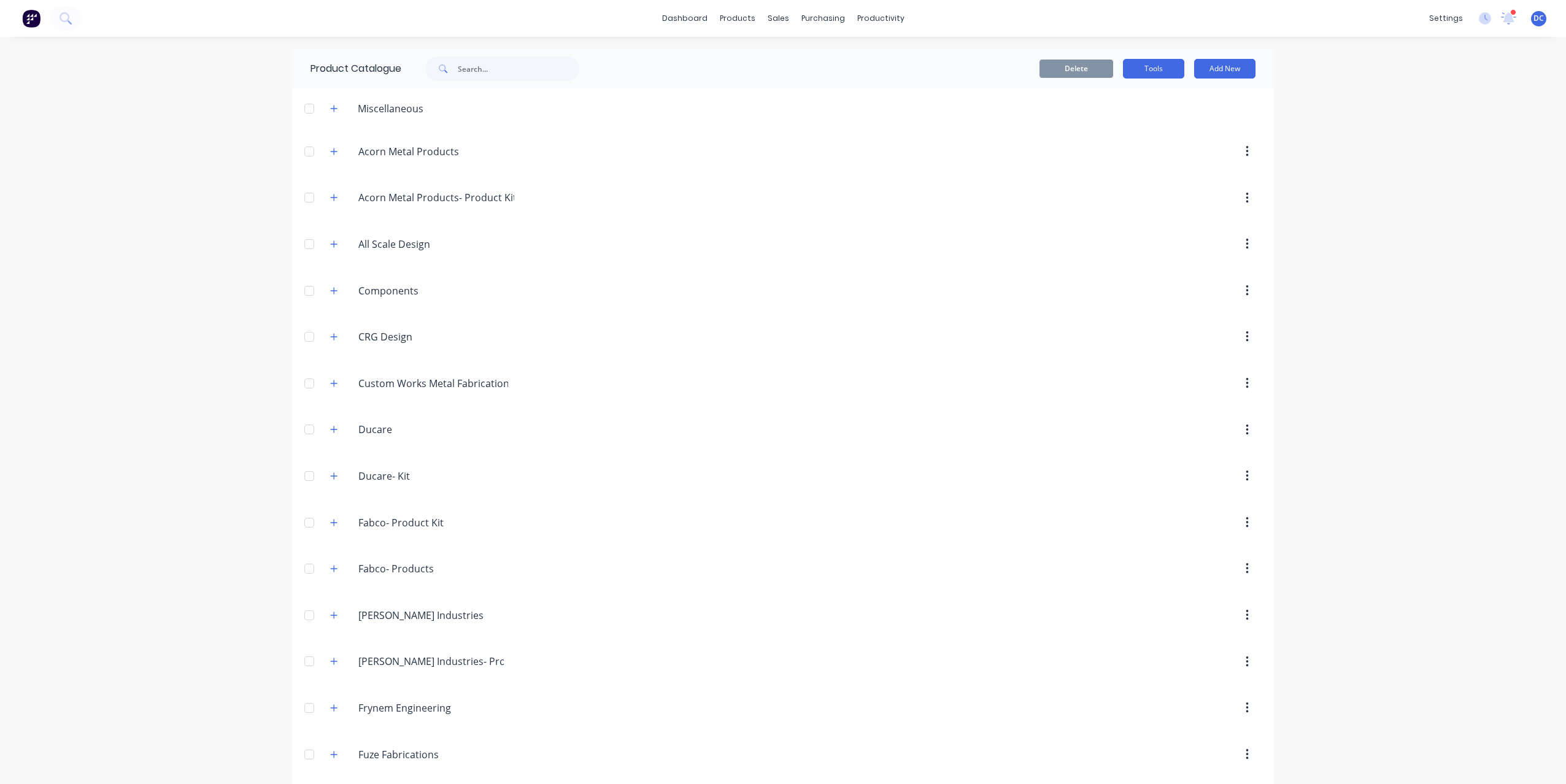
click at [1151, 66] on button "Tools" at bounding box center [1154, 68] width 61 height 20
